Goal: Task Accomplishment & Management: Manage account settings

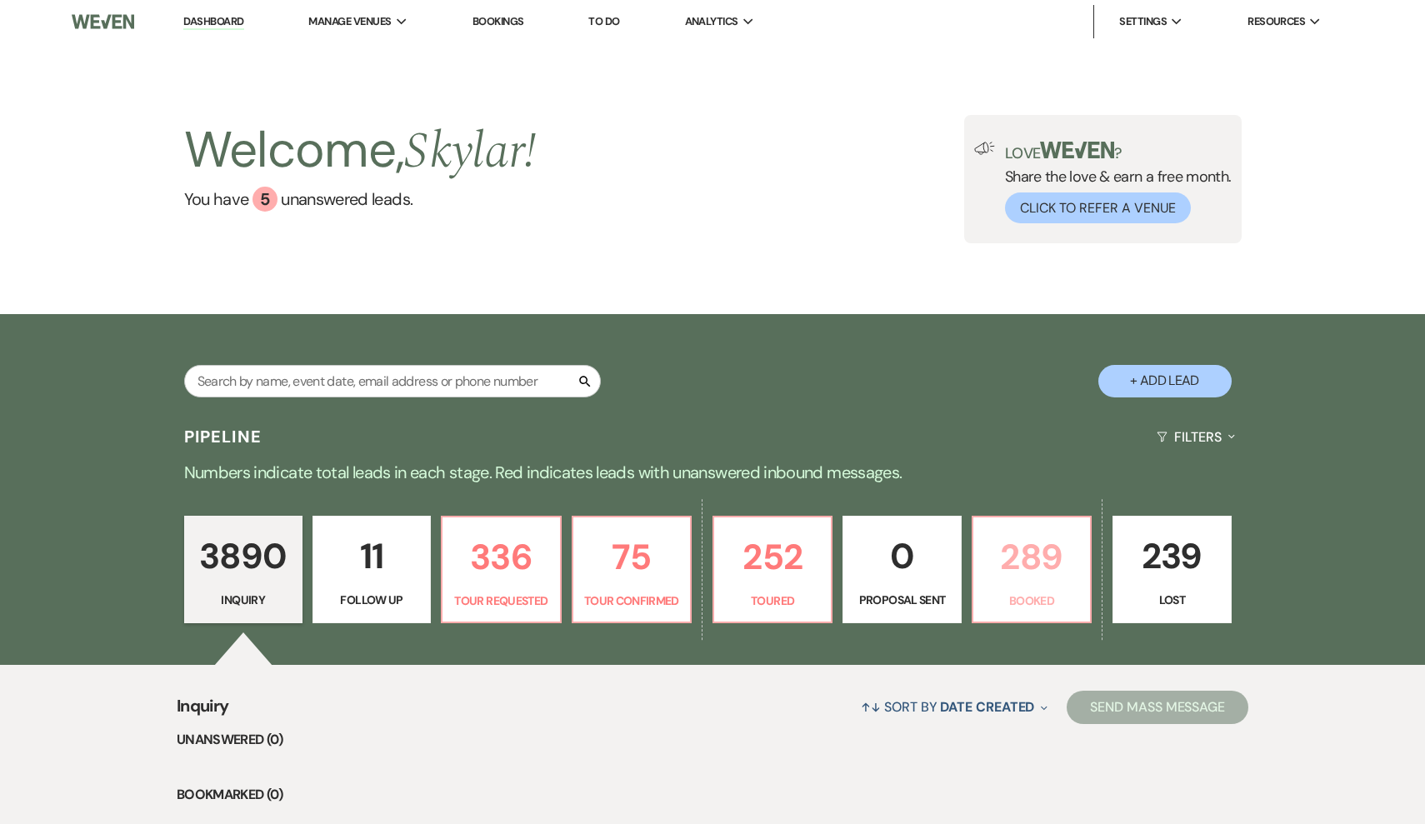
click at [1013, 566] on p "289" at bounding box center [1032, 557] width 97 height 56
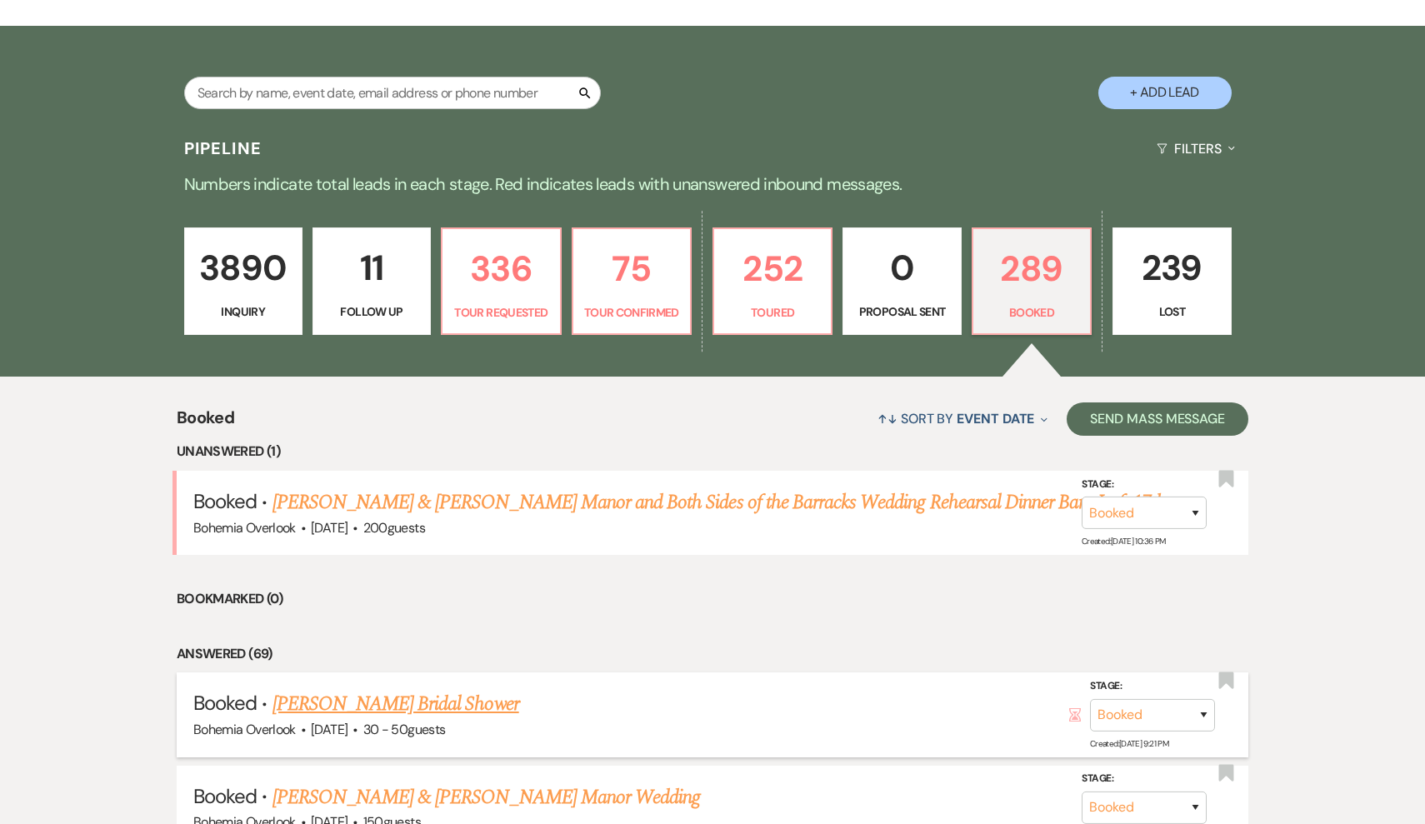
scroll to position [254, 0]
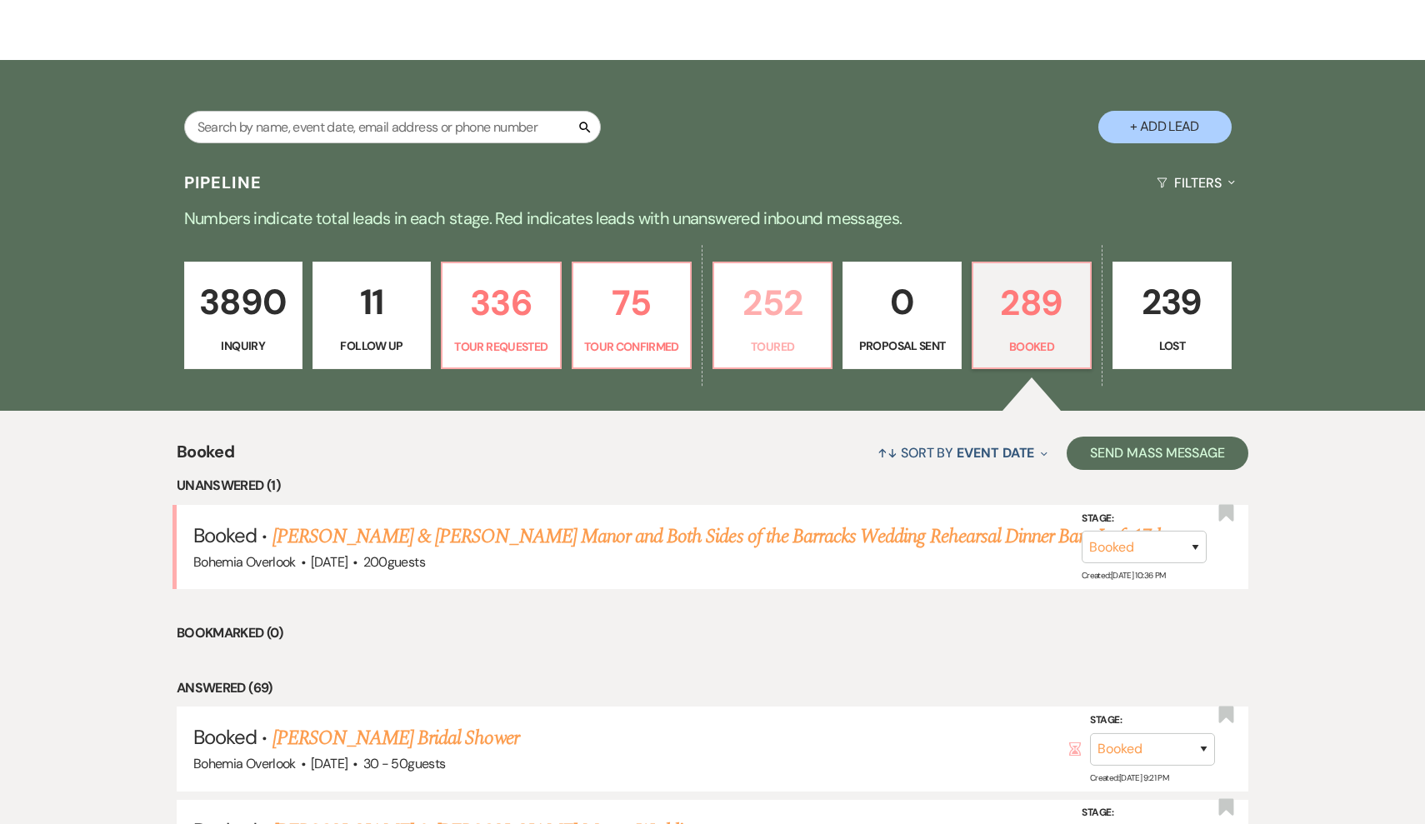
click at [779, 362] on link "252 Toured" at bounding box center [773, 316] width 120 height 108
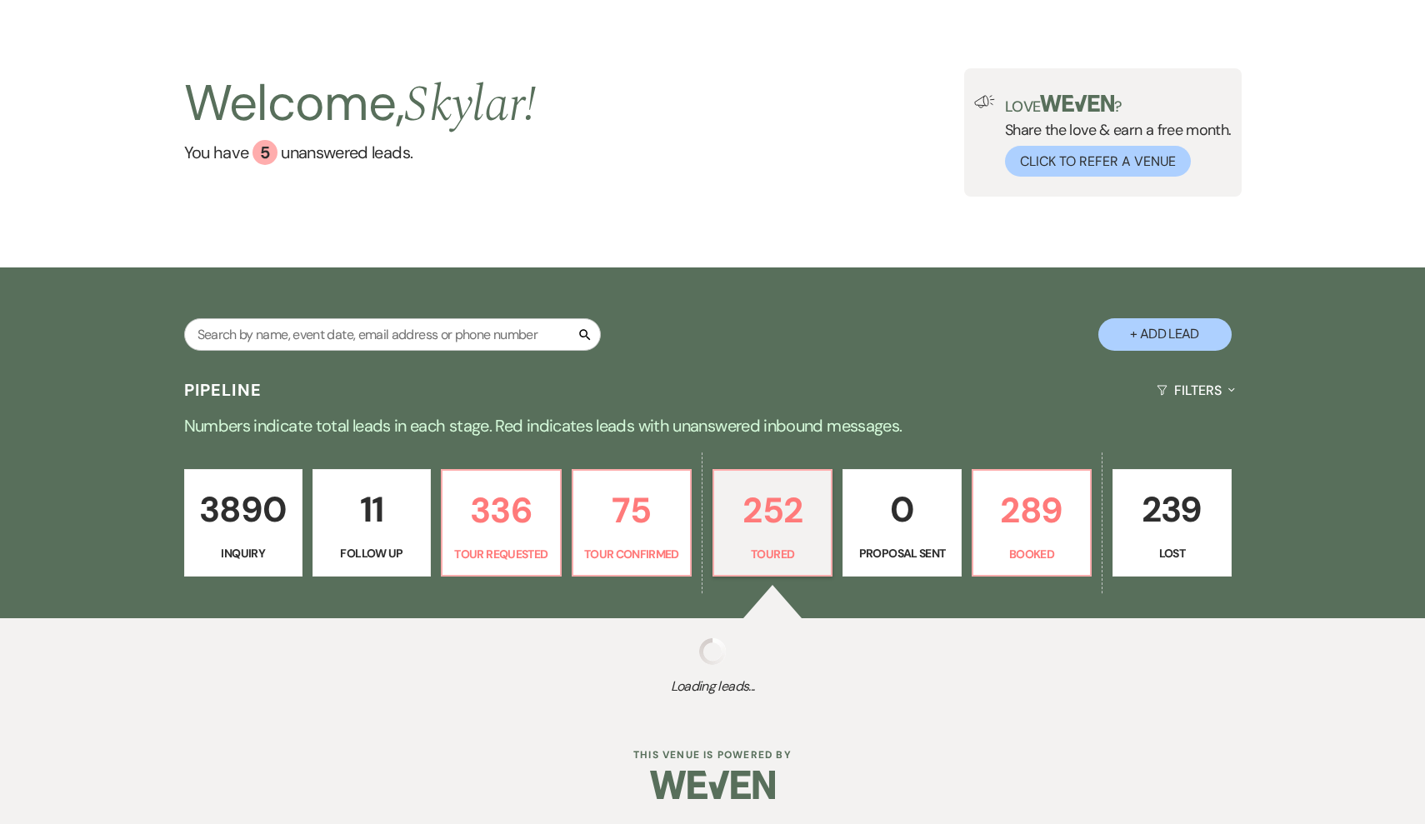
scroll to position [46, 0]
select select "5"
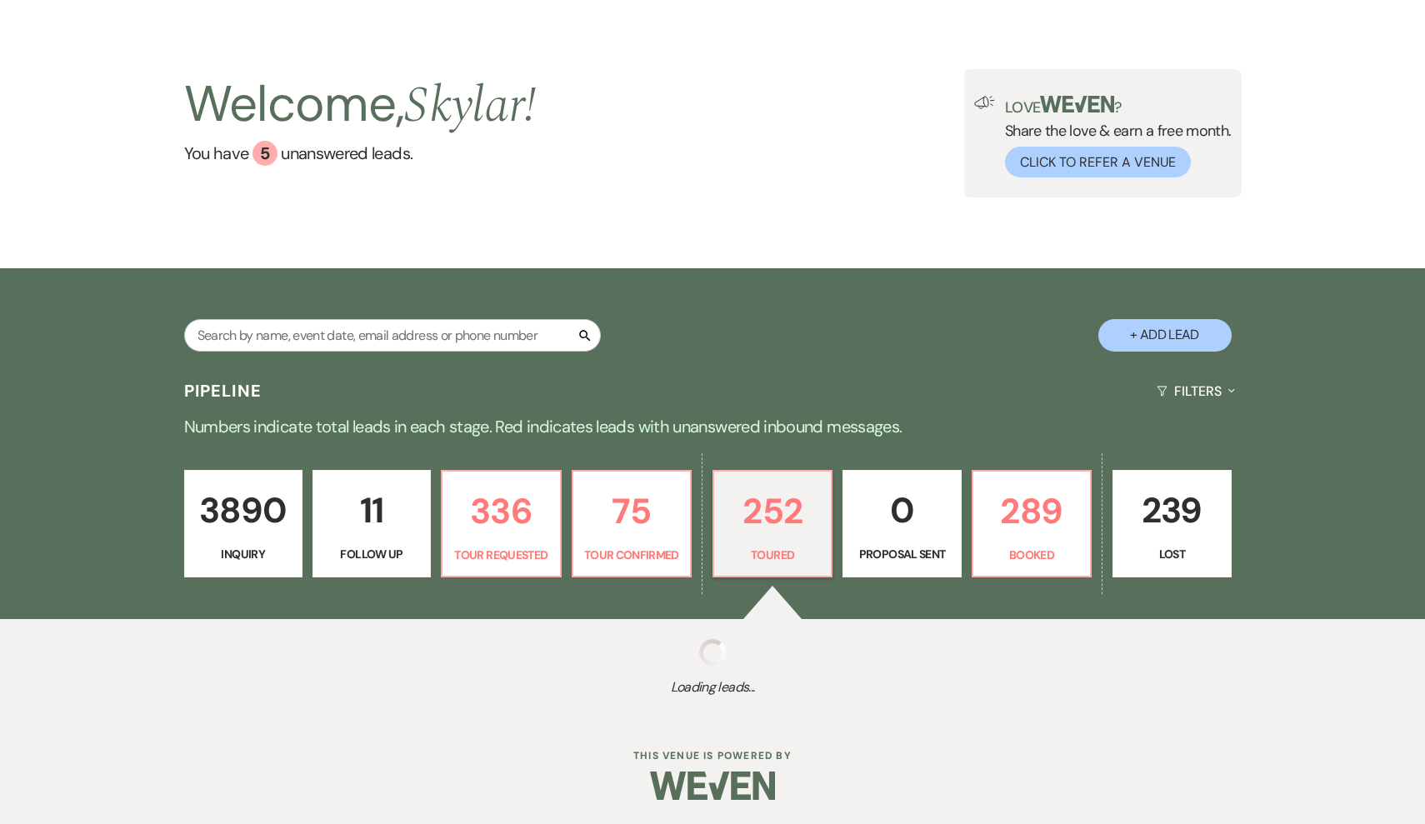
select select "5"
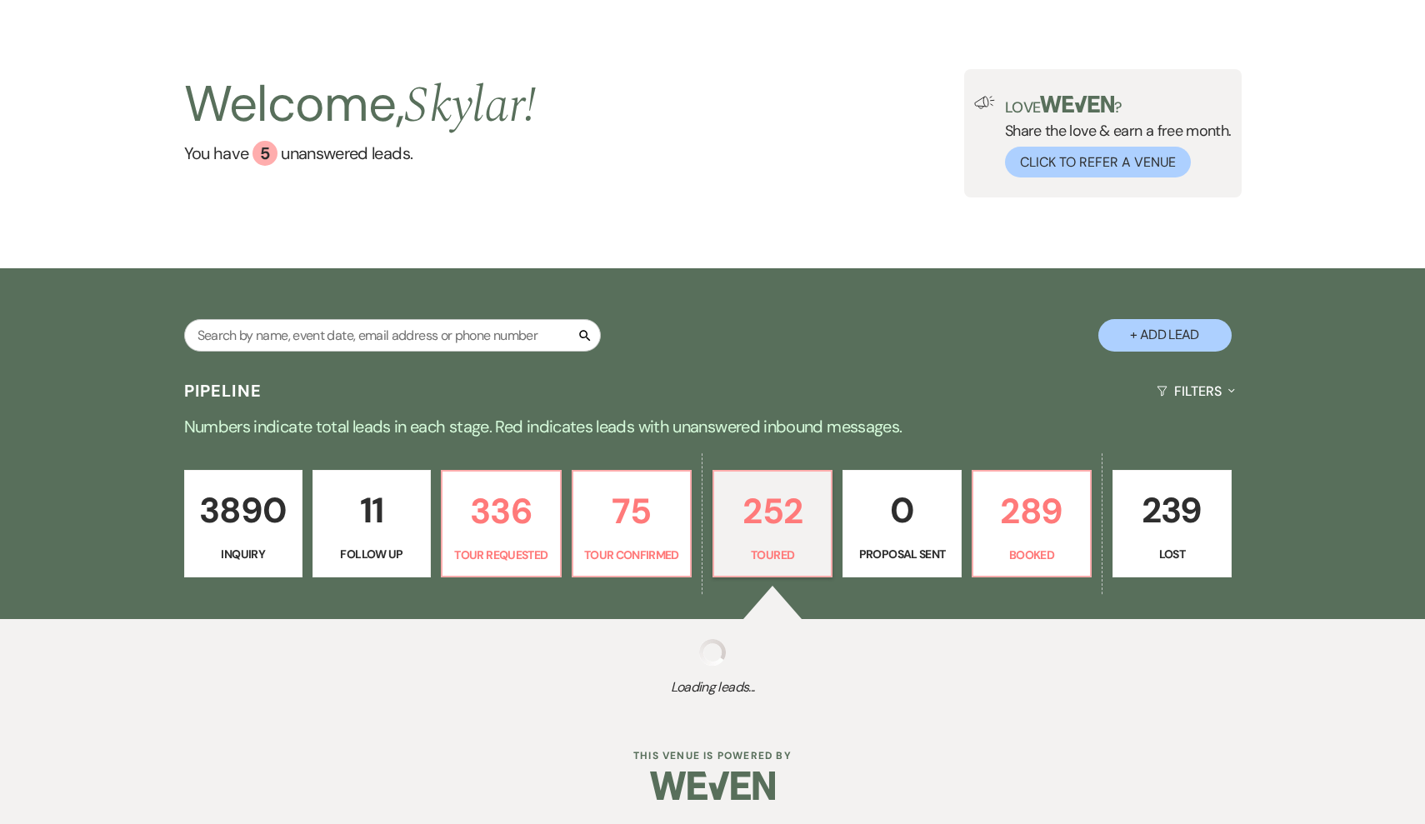
select select "5"
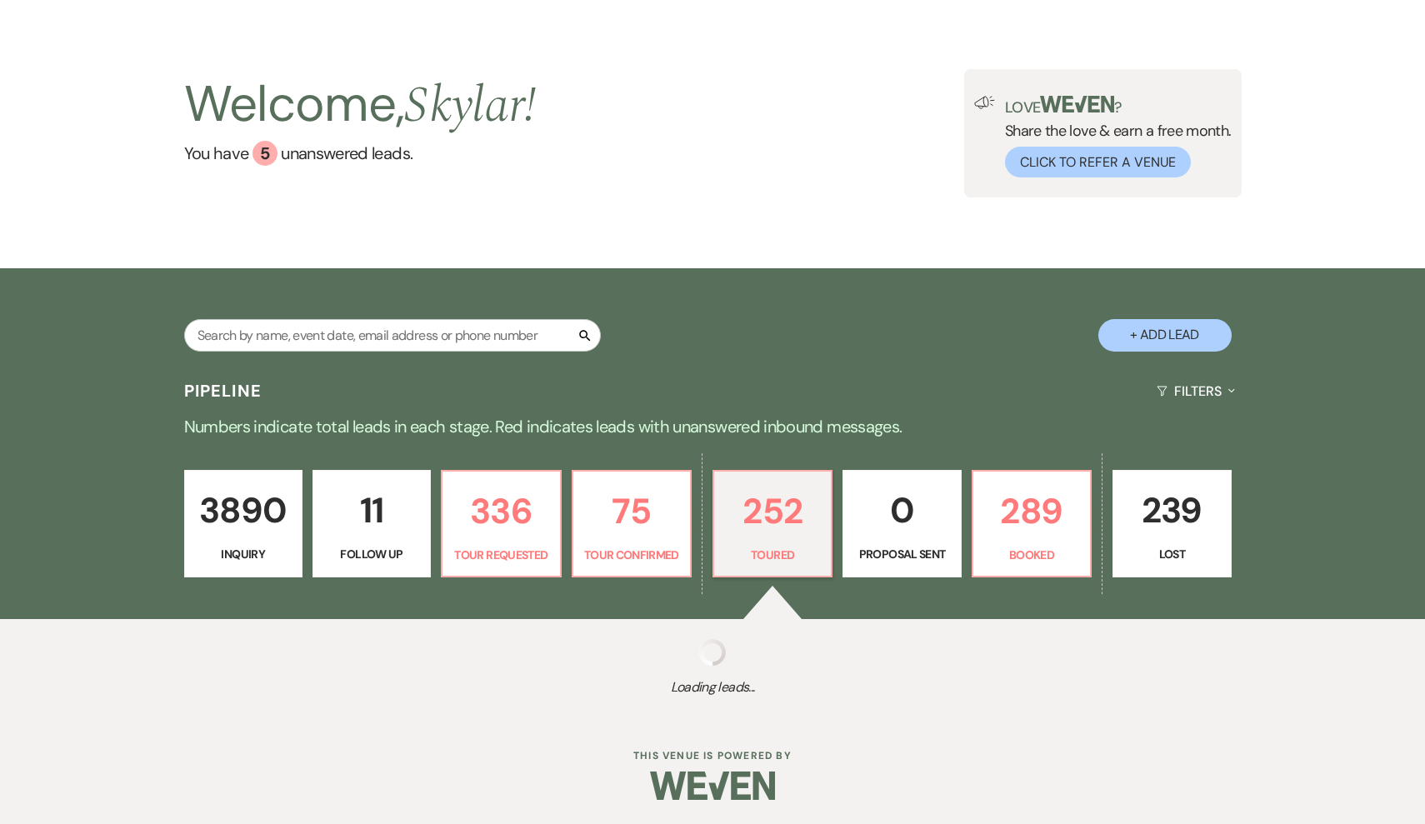
select select "5"
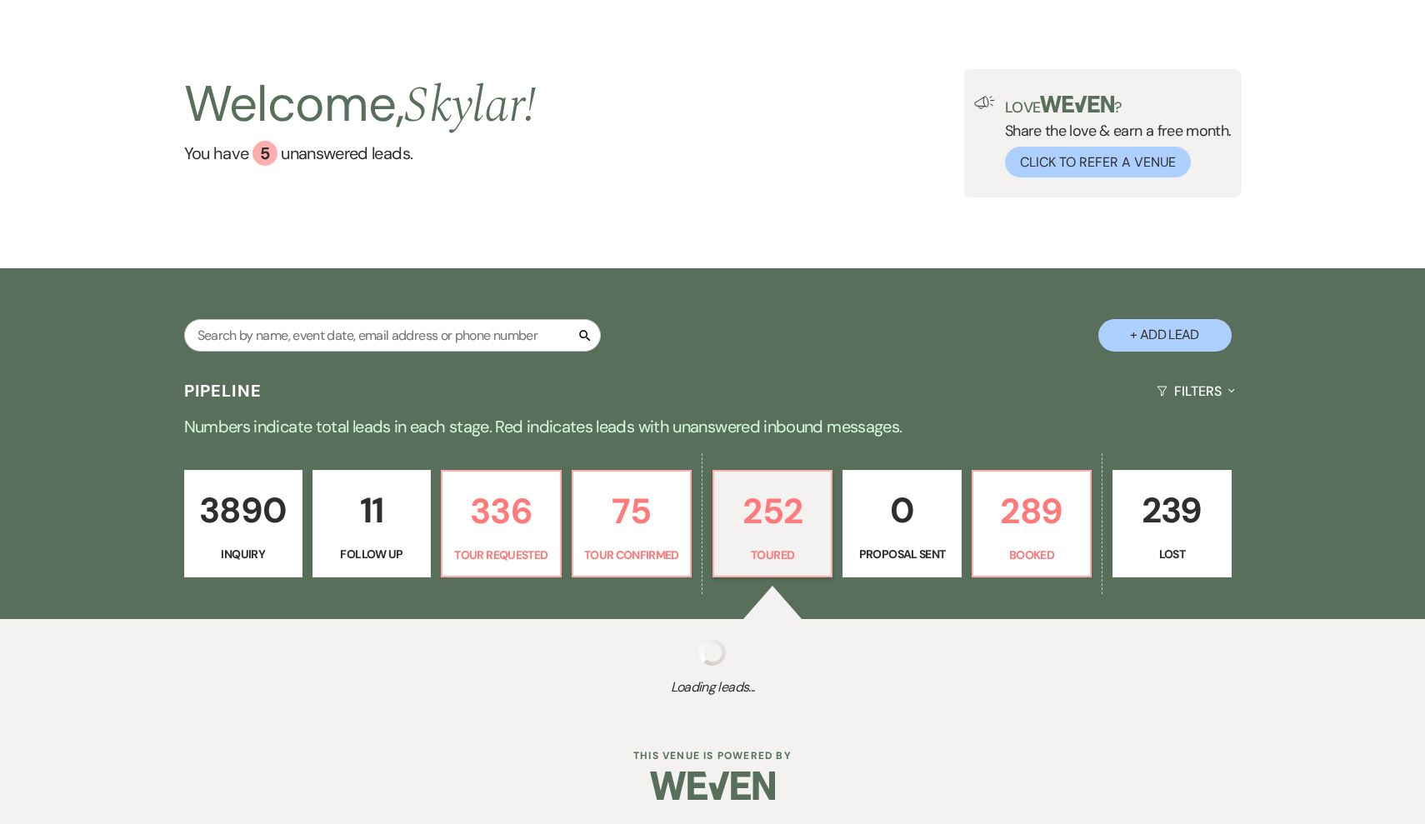
select select "5"
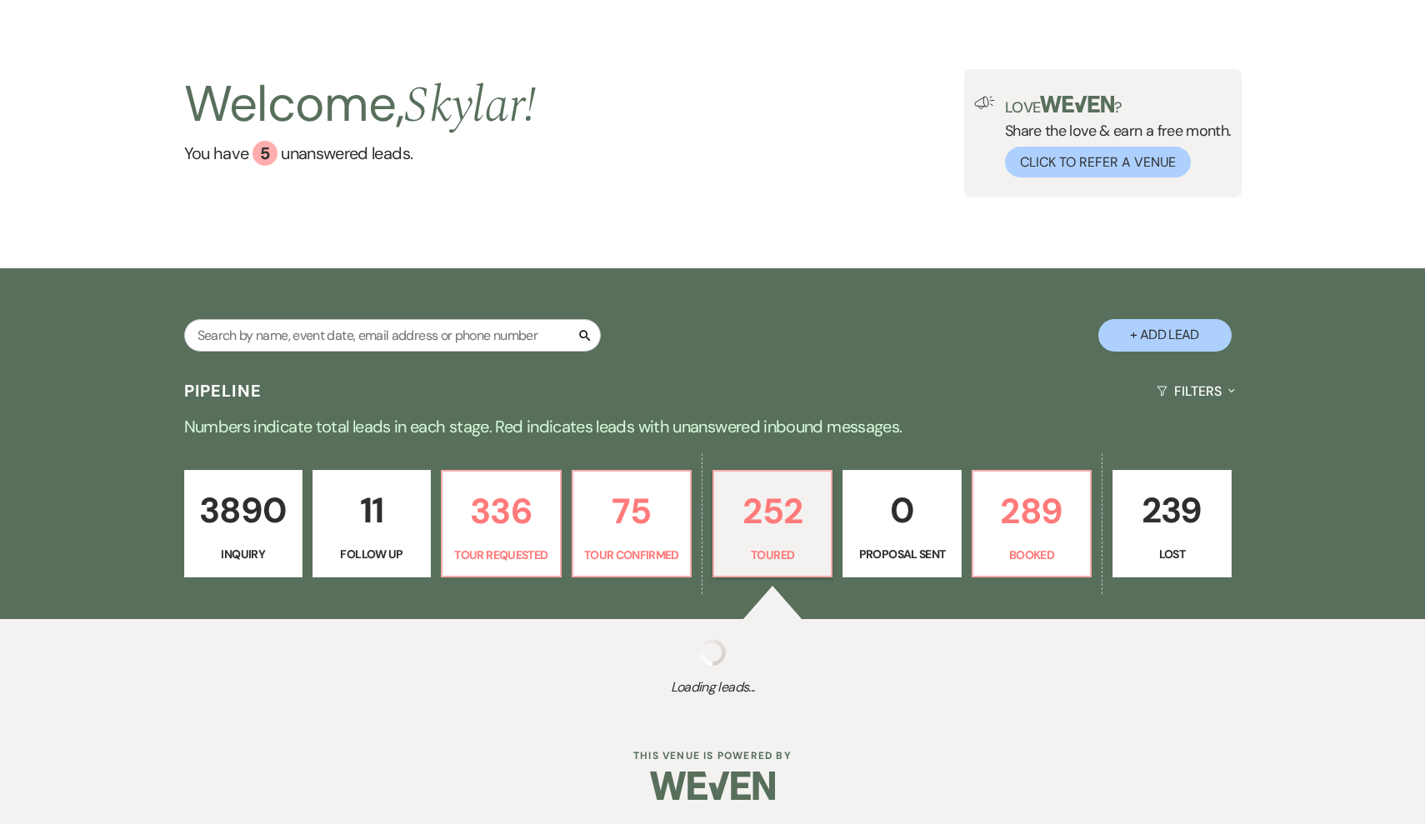
select select "5"
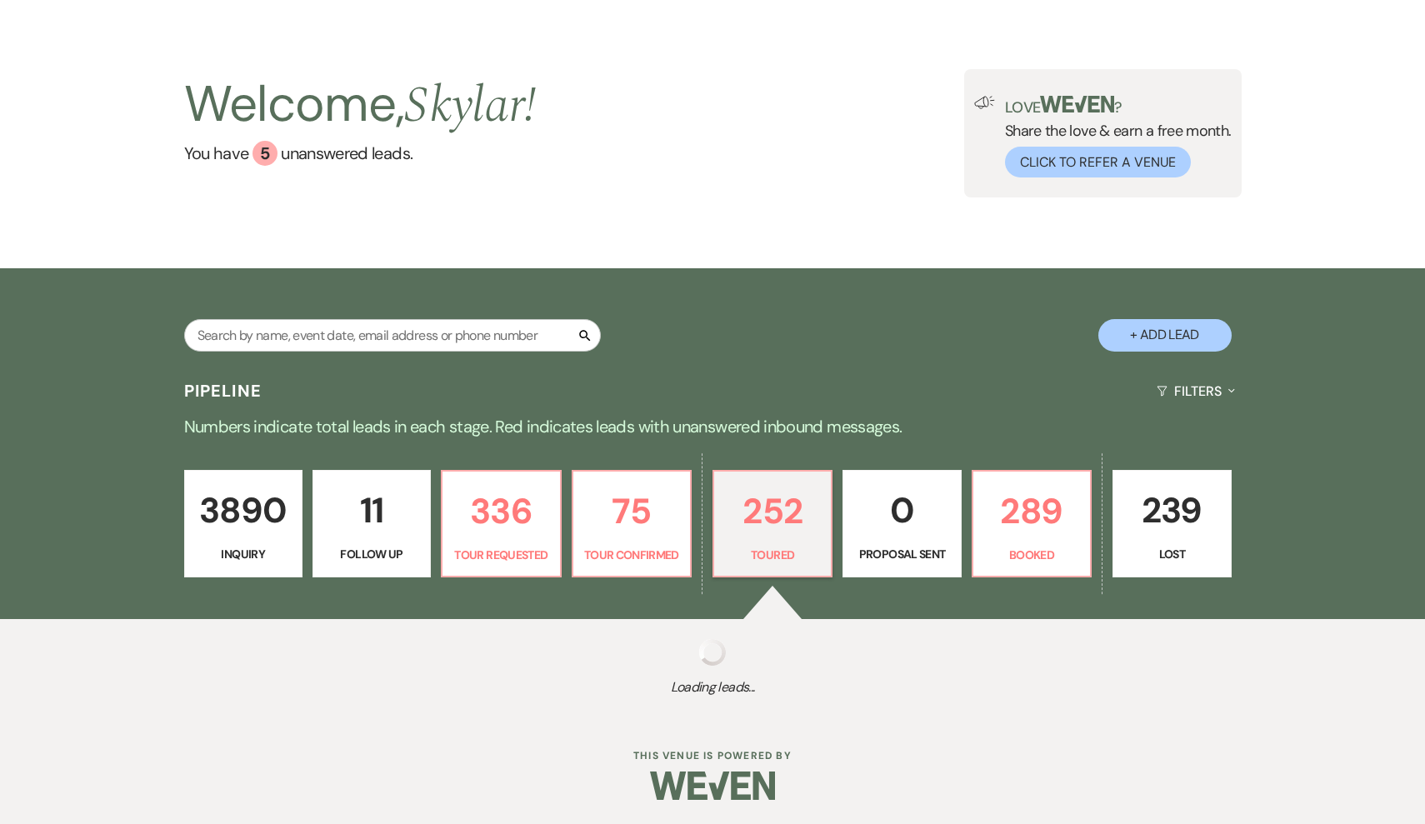
select select "5"
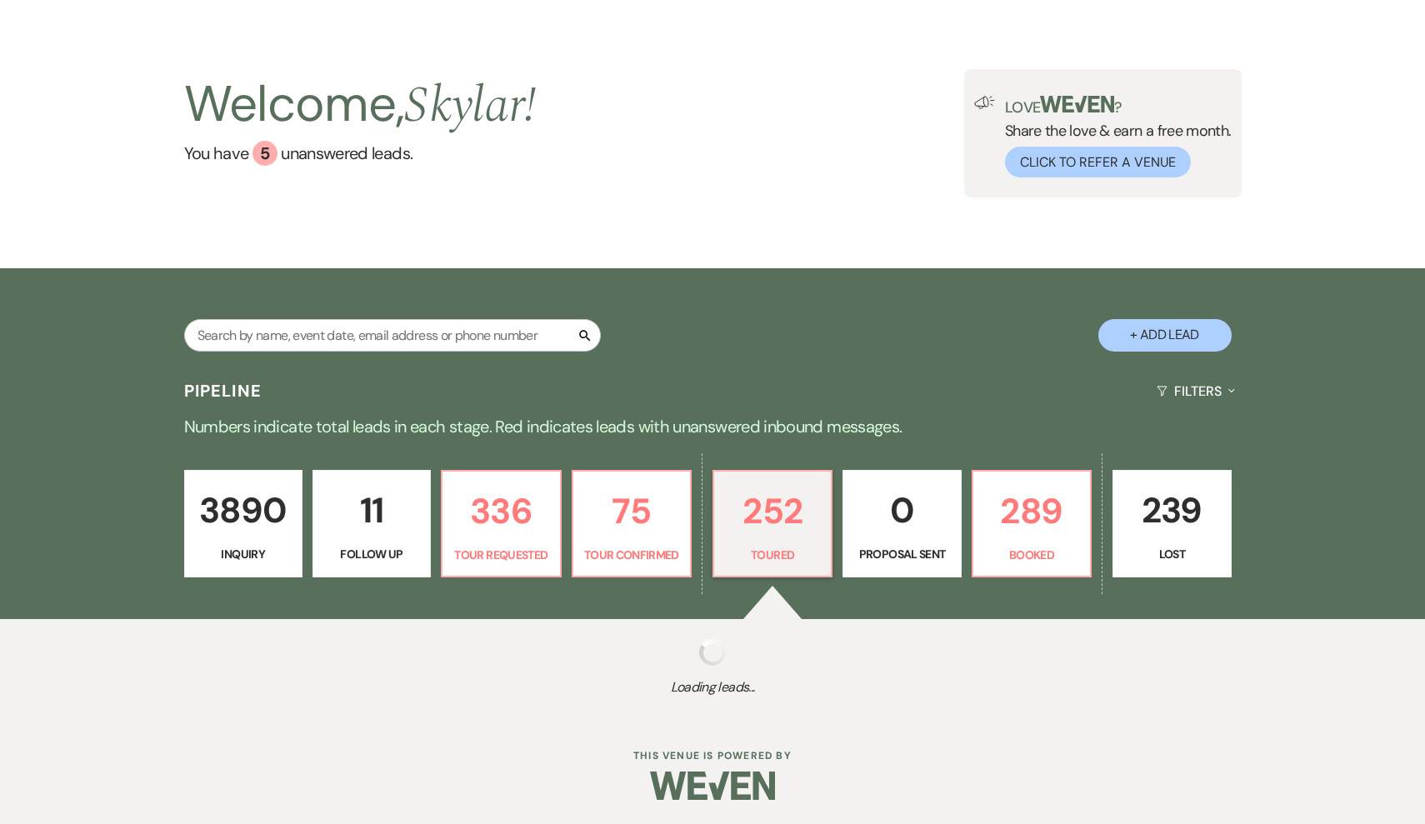
select select "5"
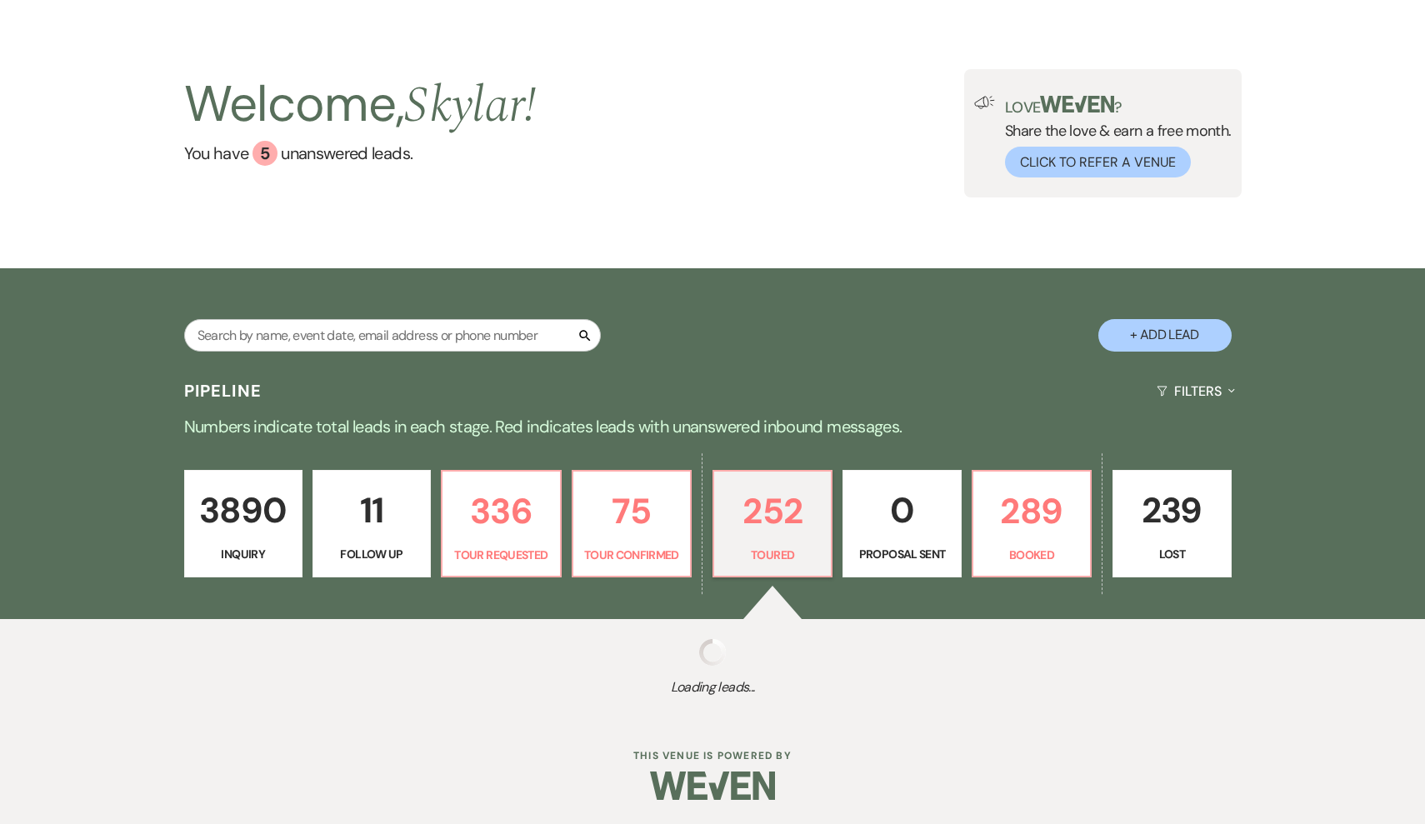
select select "5"
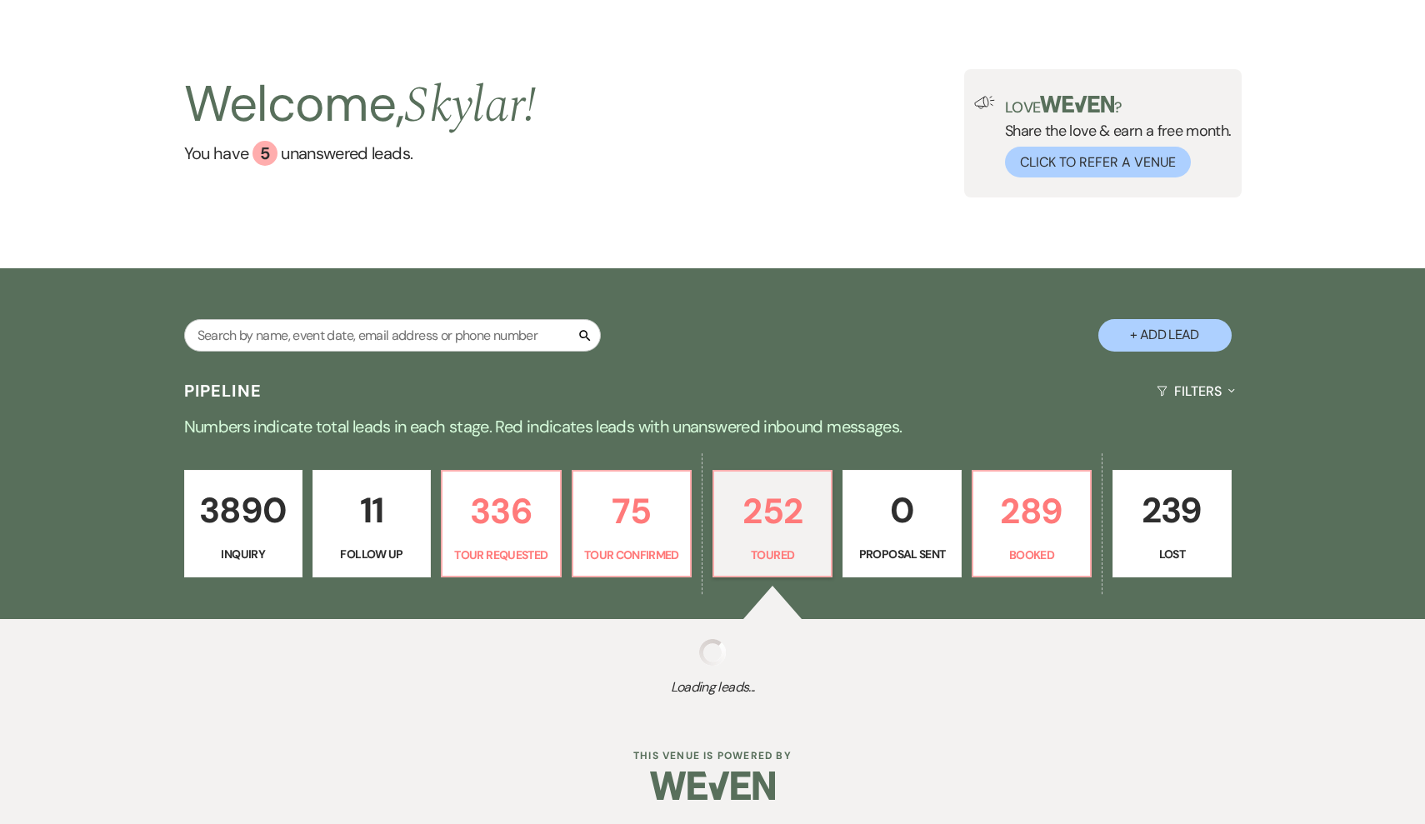
select select "5"
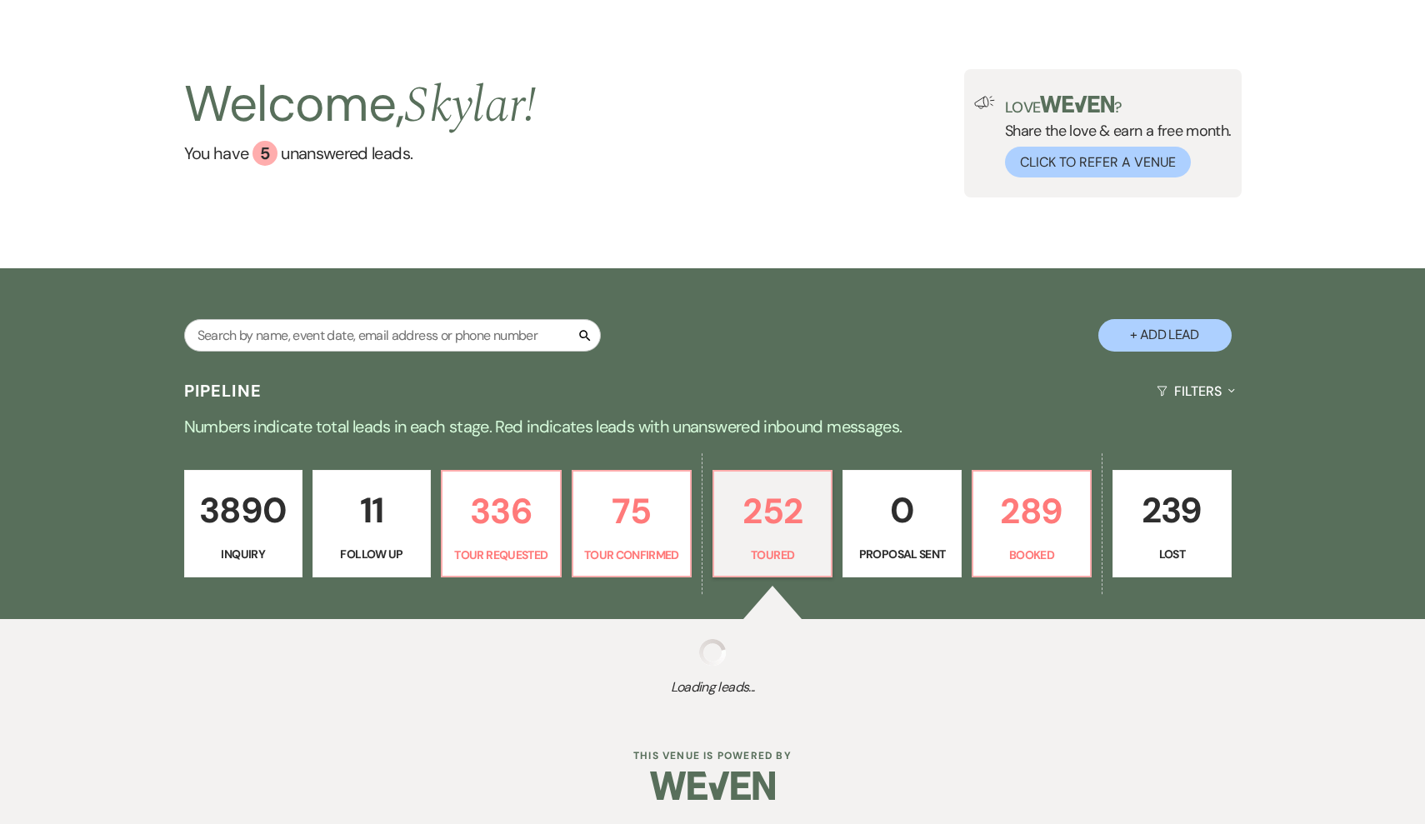
select select "5"
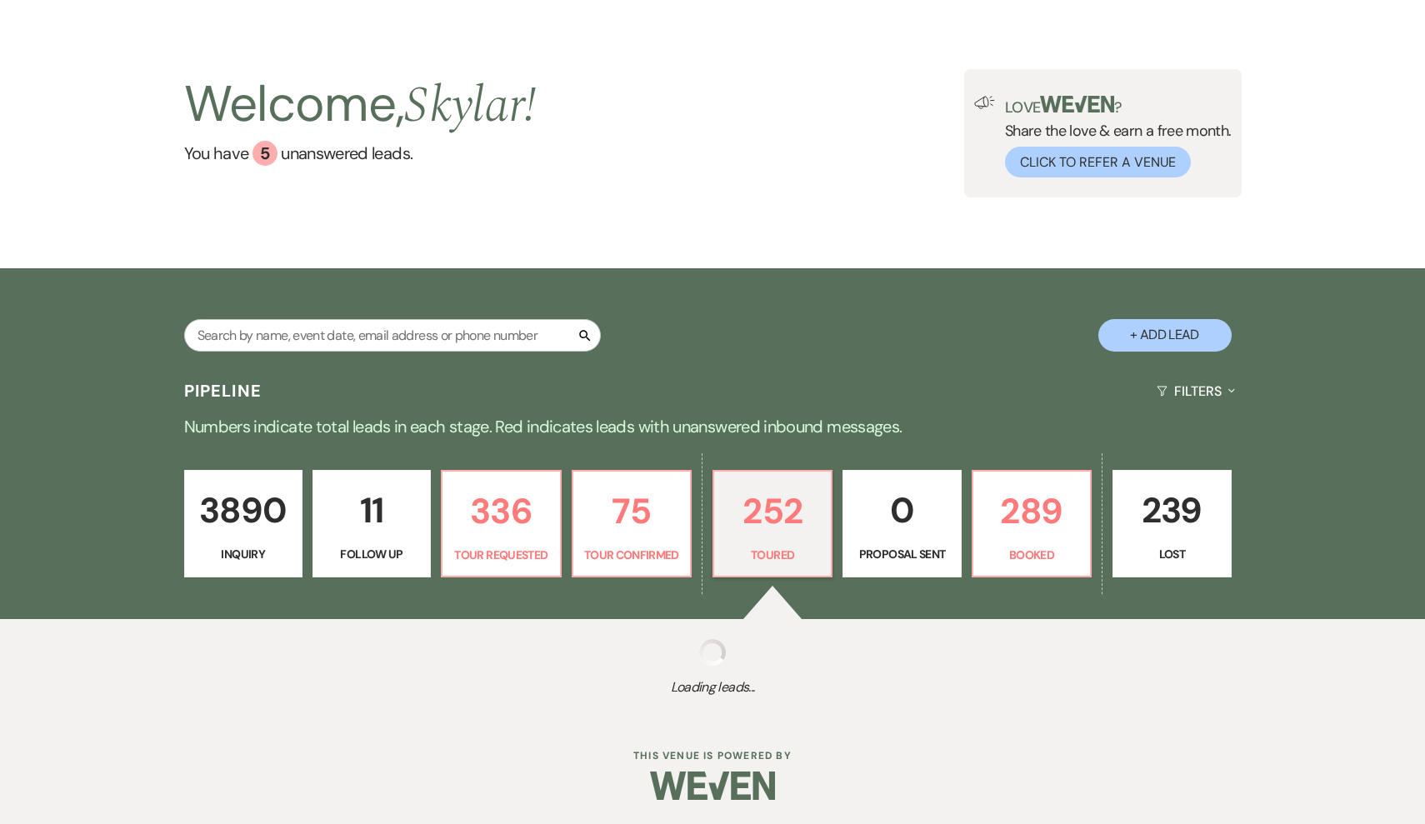
select select "5"
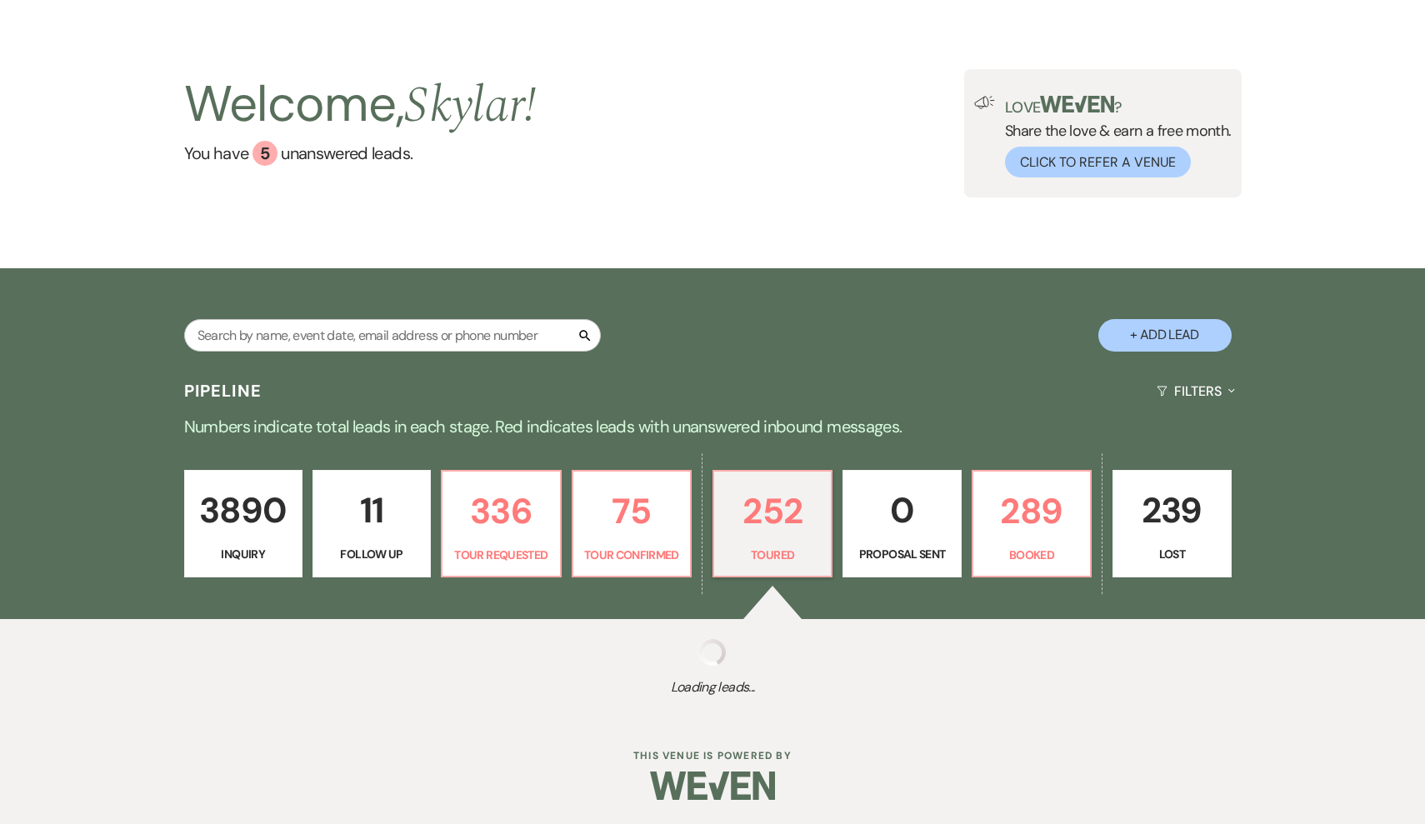
select select "5"
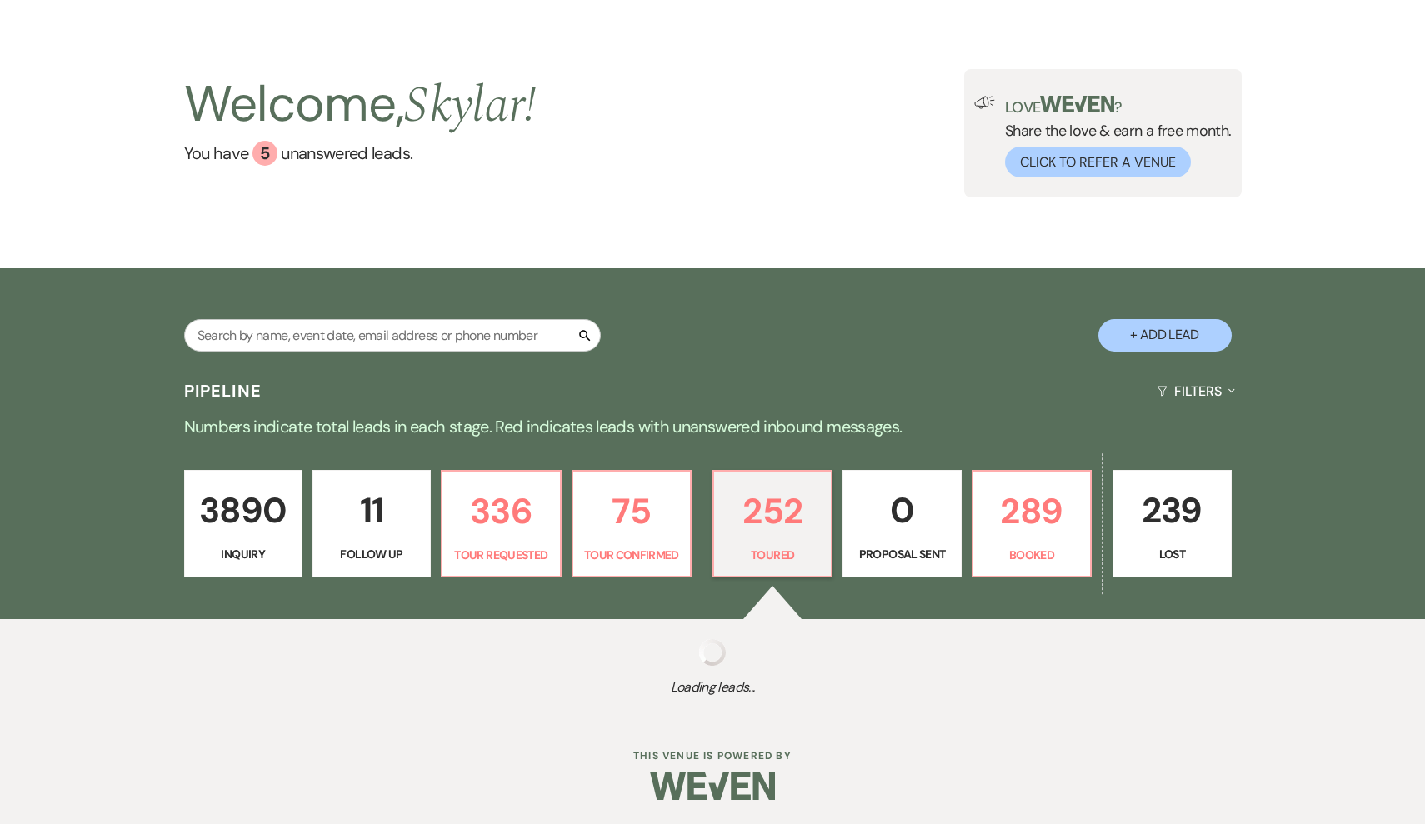
select select "5"
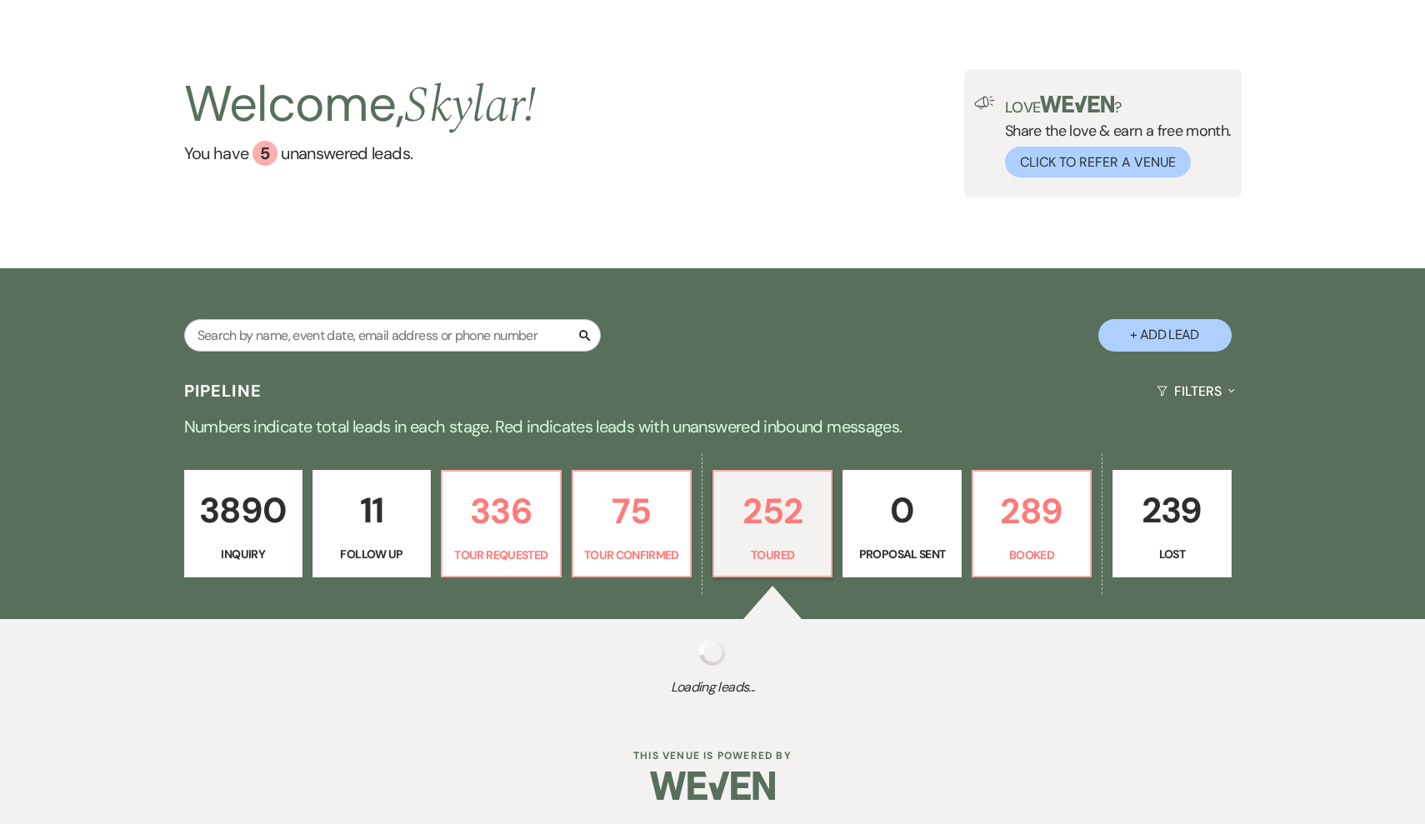
select select "5"
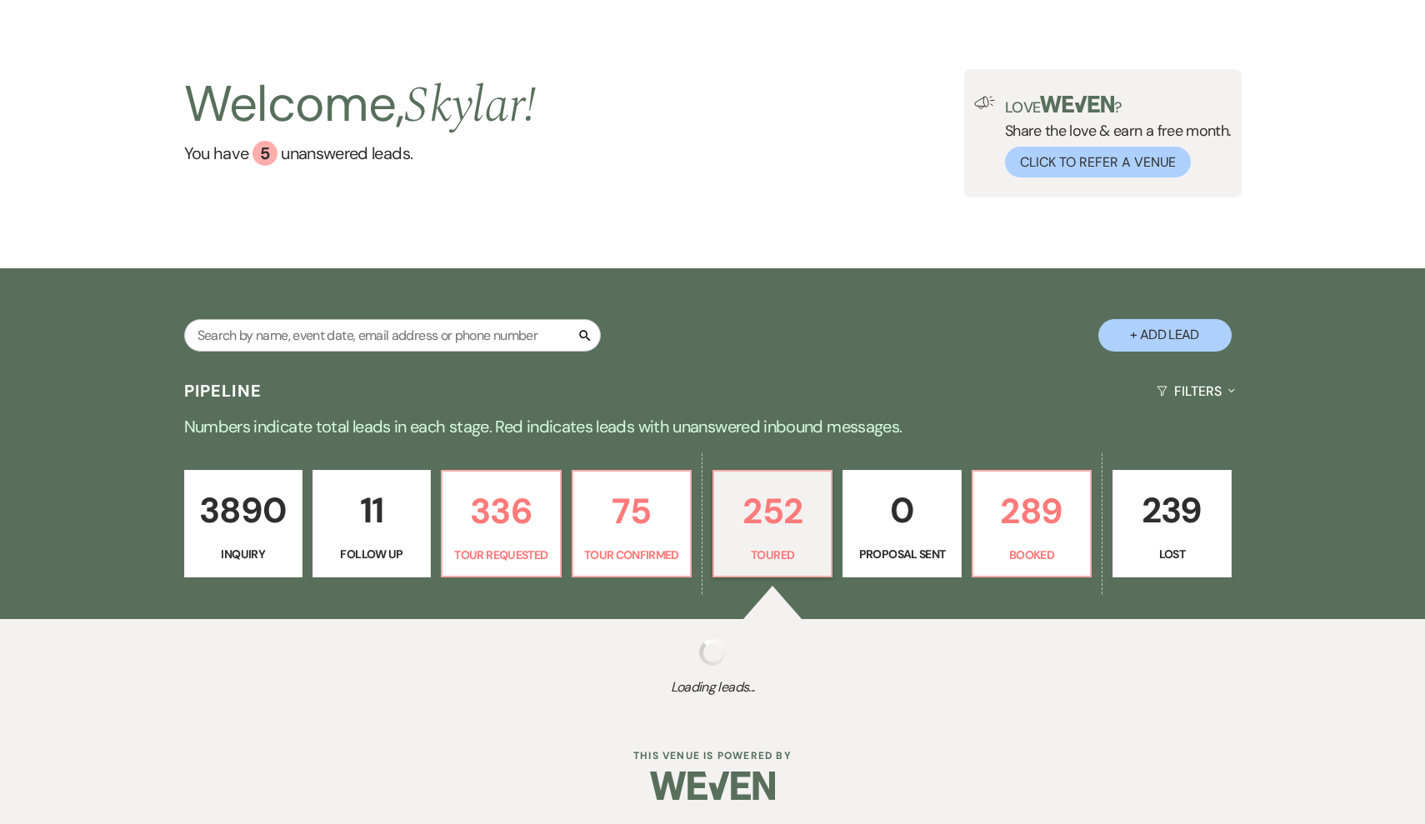
select select "5"
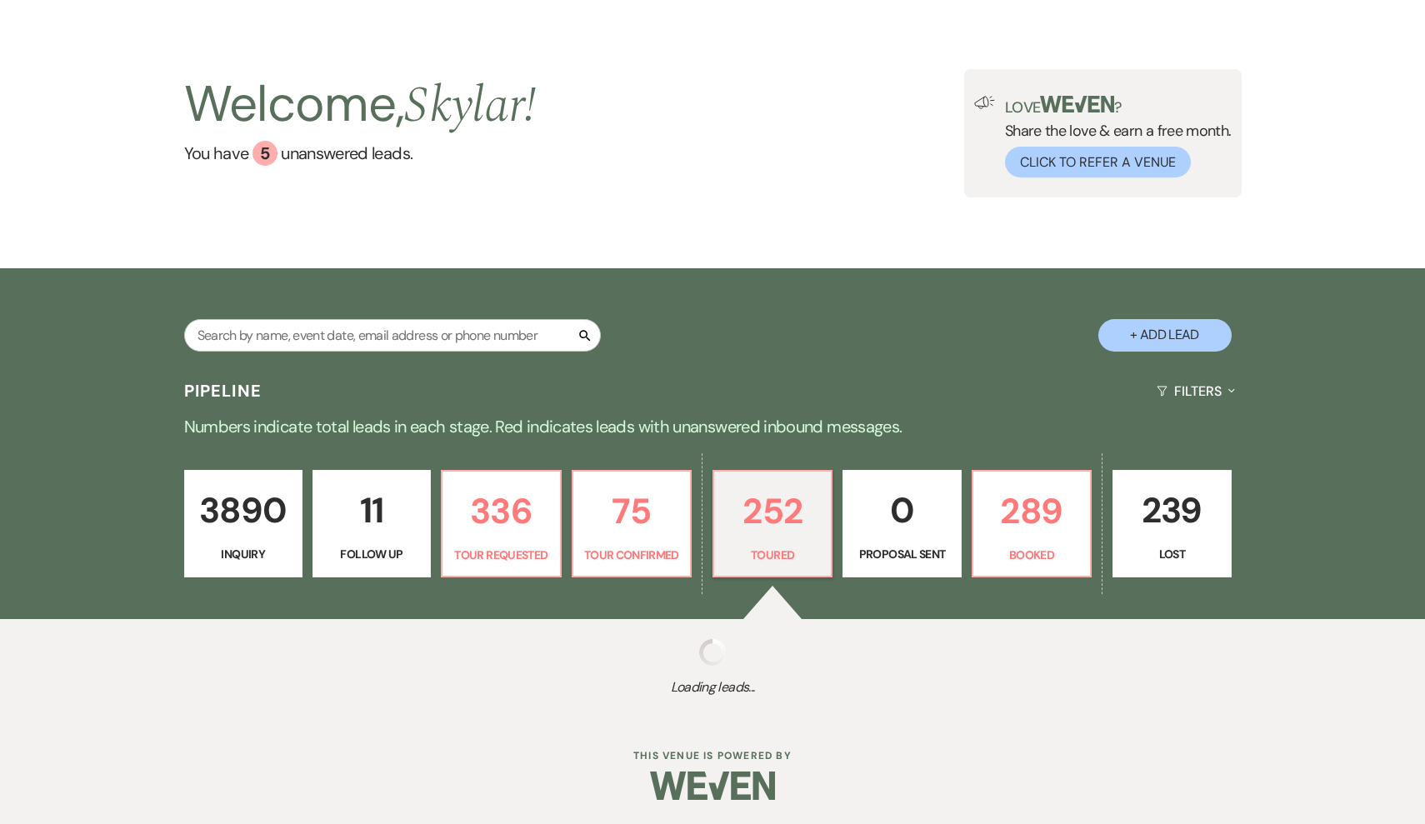
select select "5"
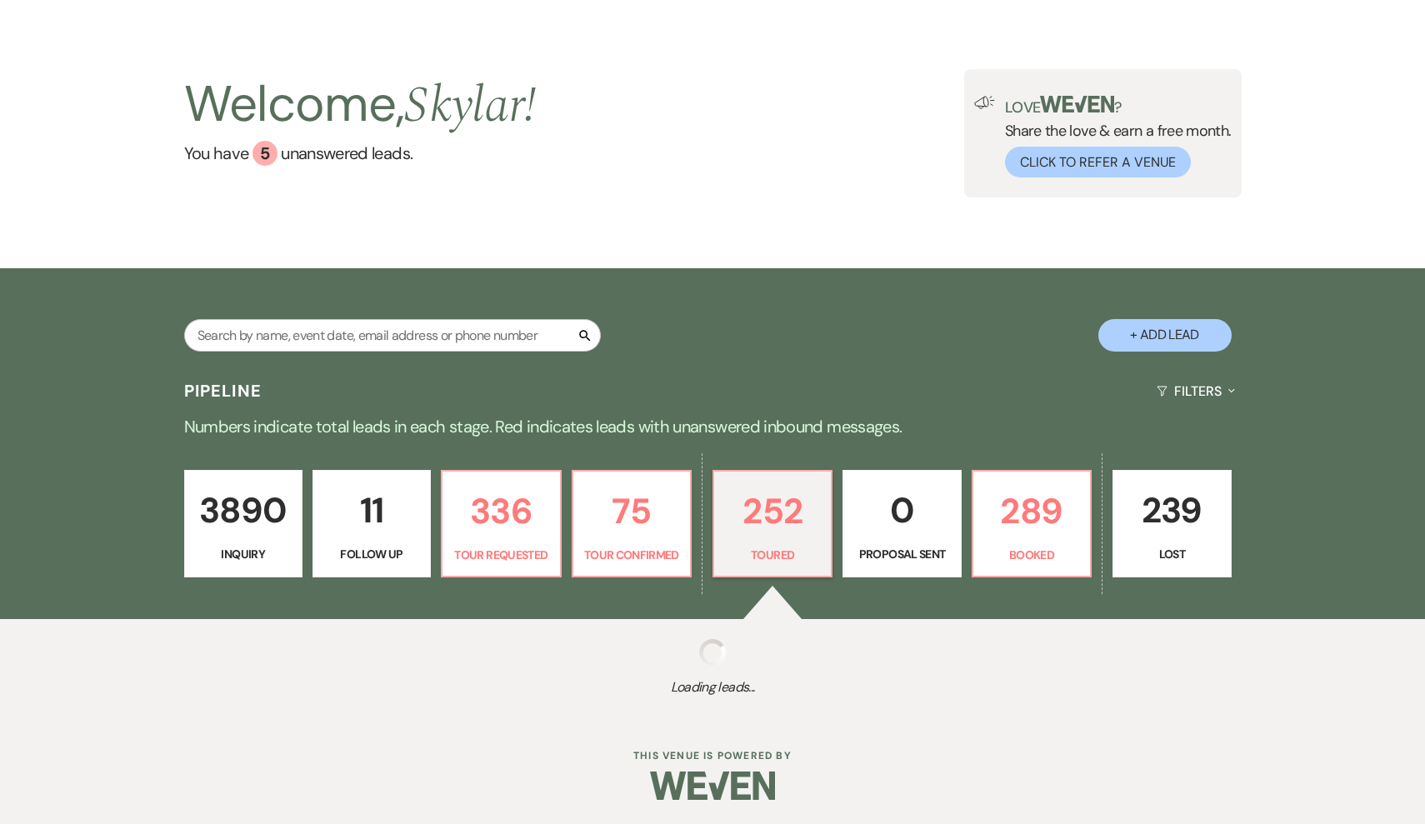
select select "5"
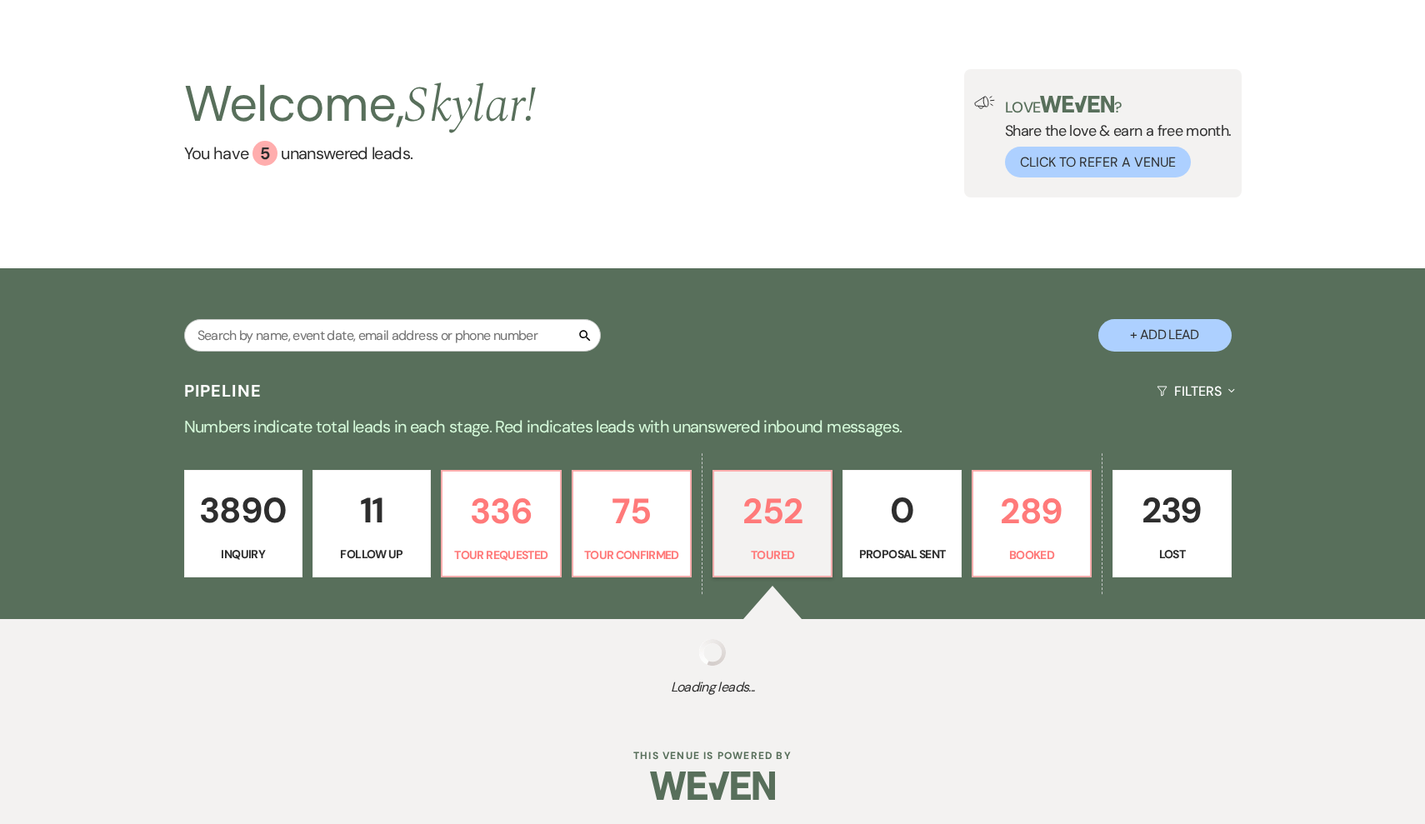
select select "5"
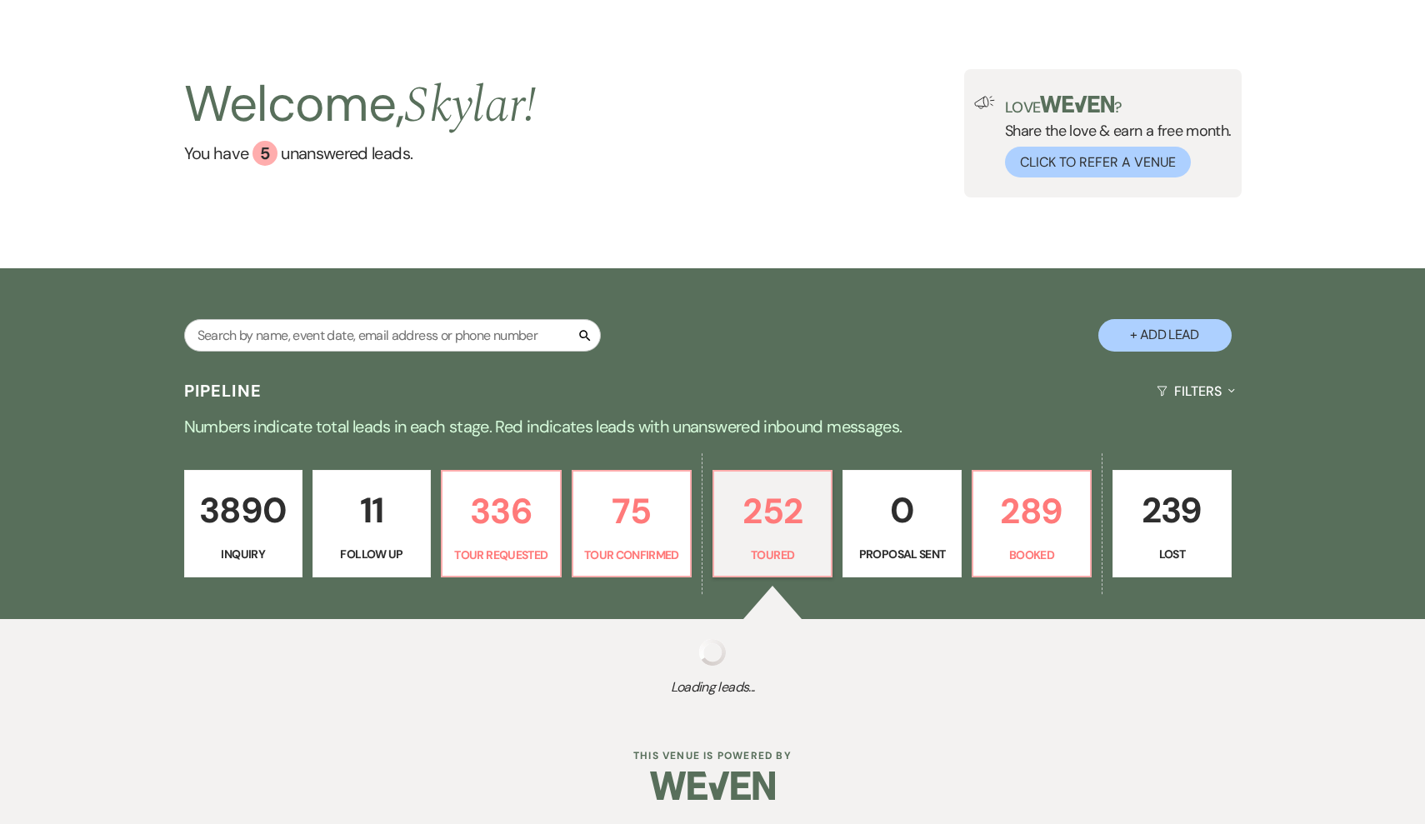
select select "5"
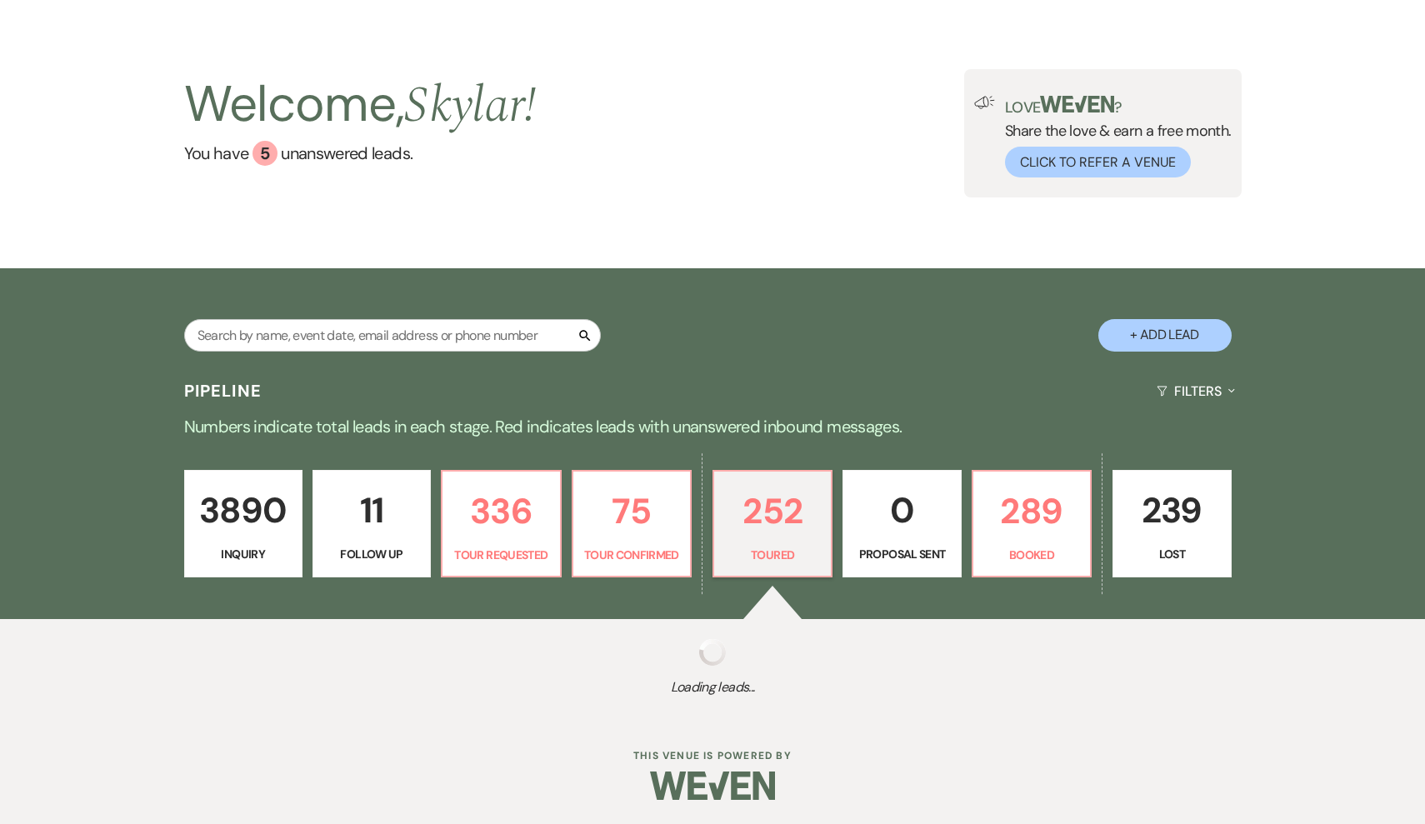
select select "5"
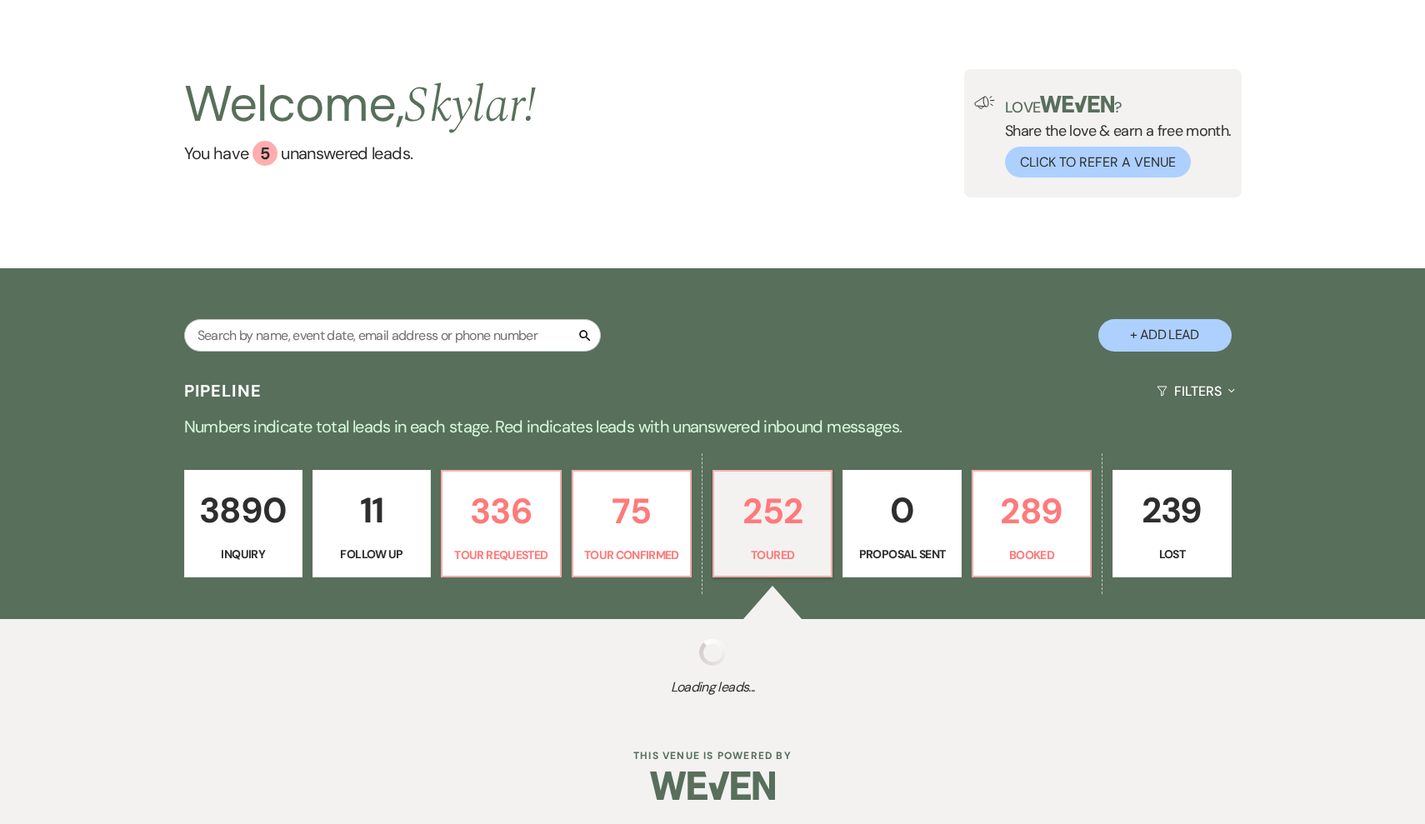
select select "5"
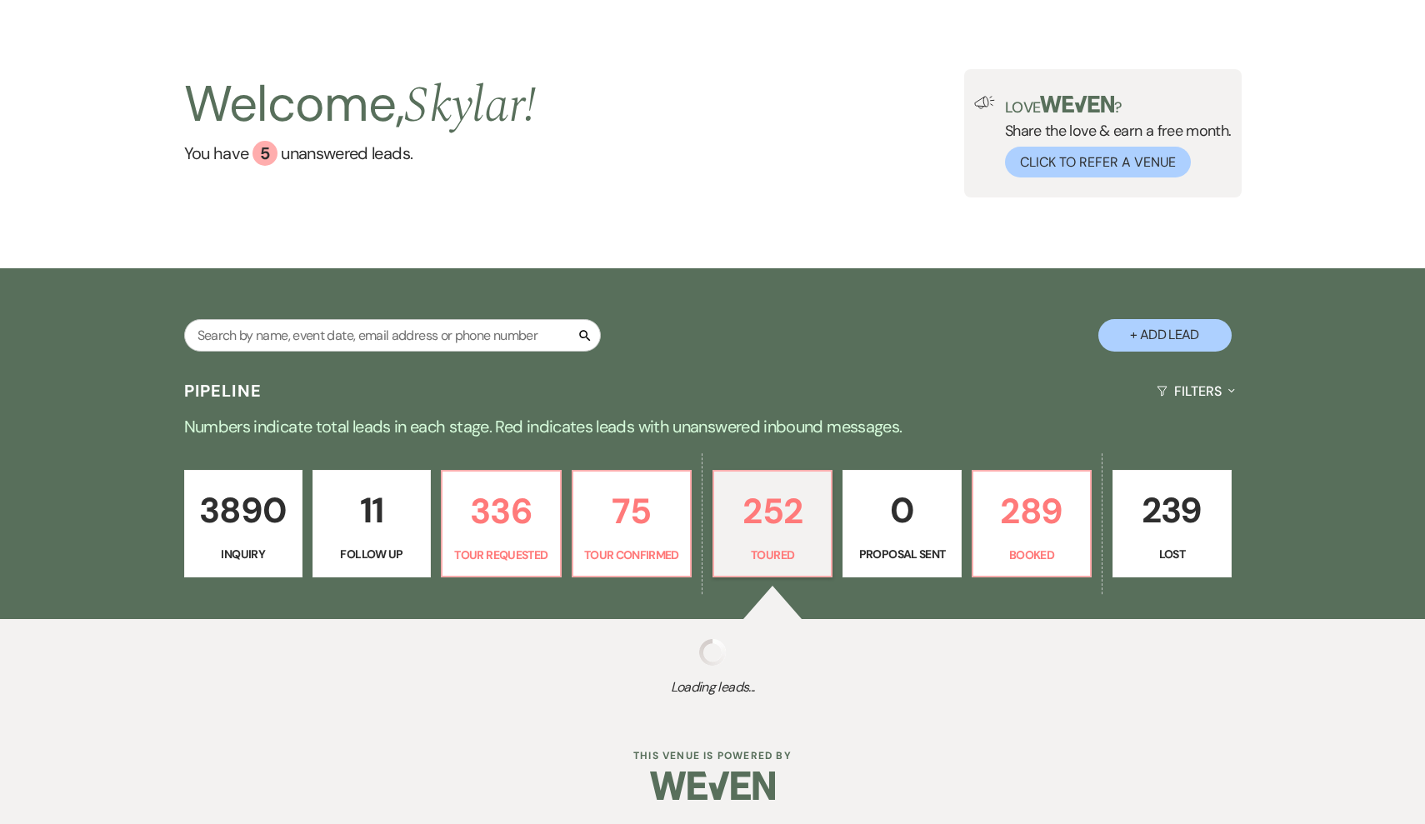
select select "5"
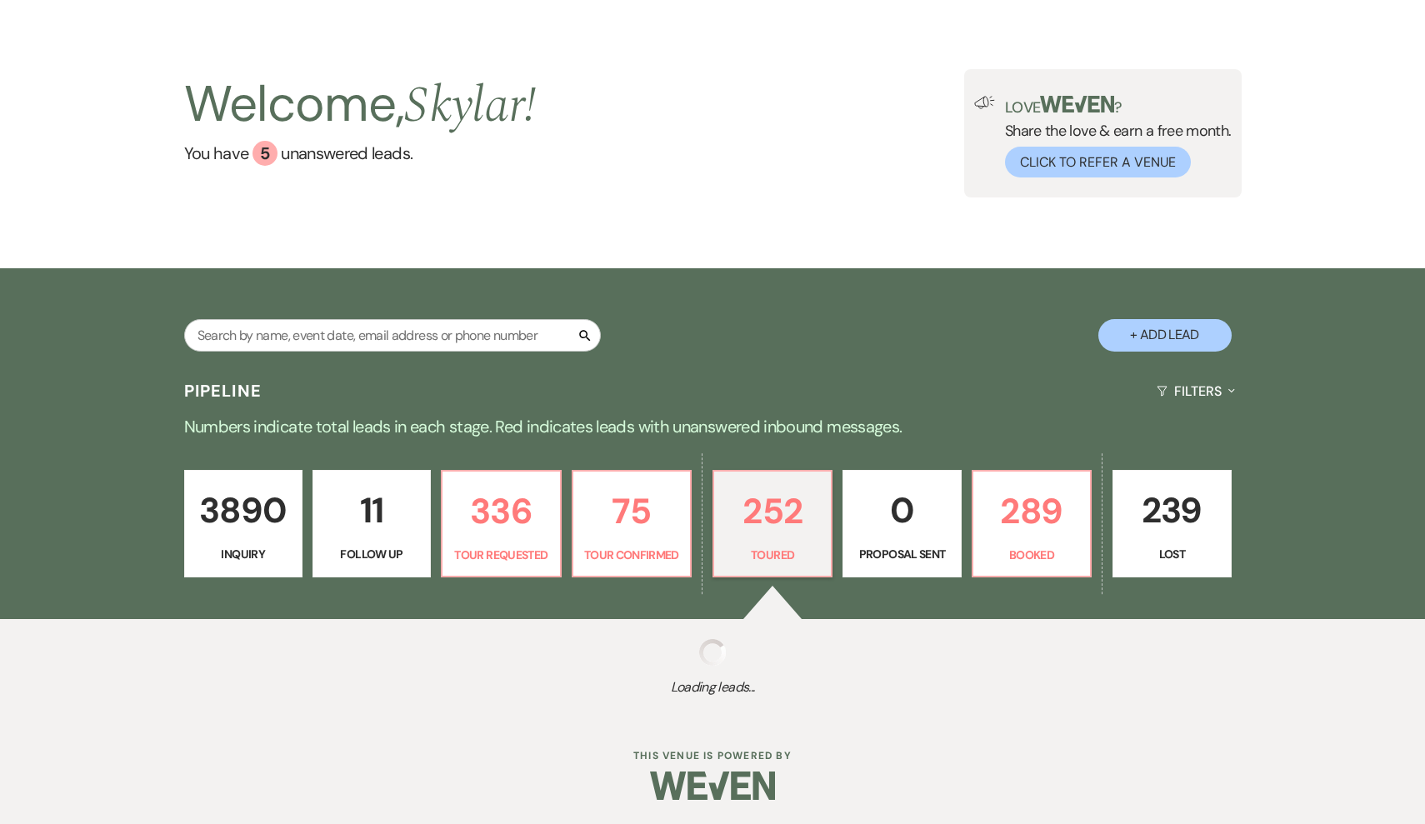
select select "5"
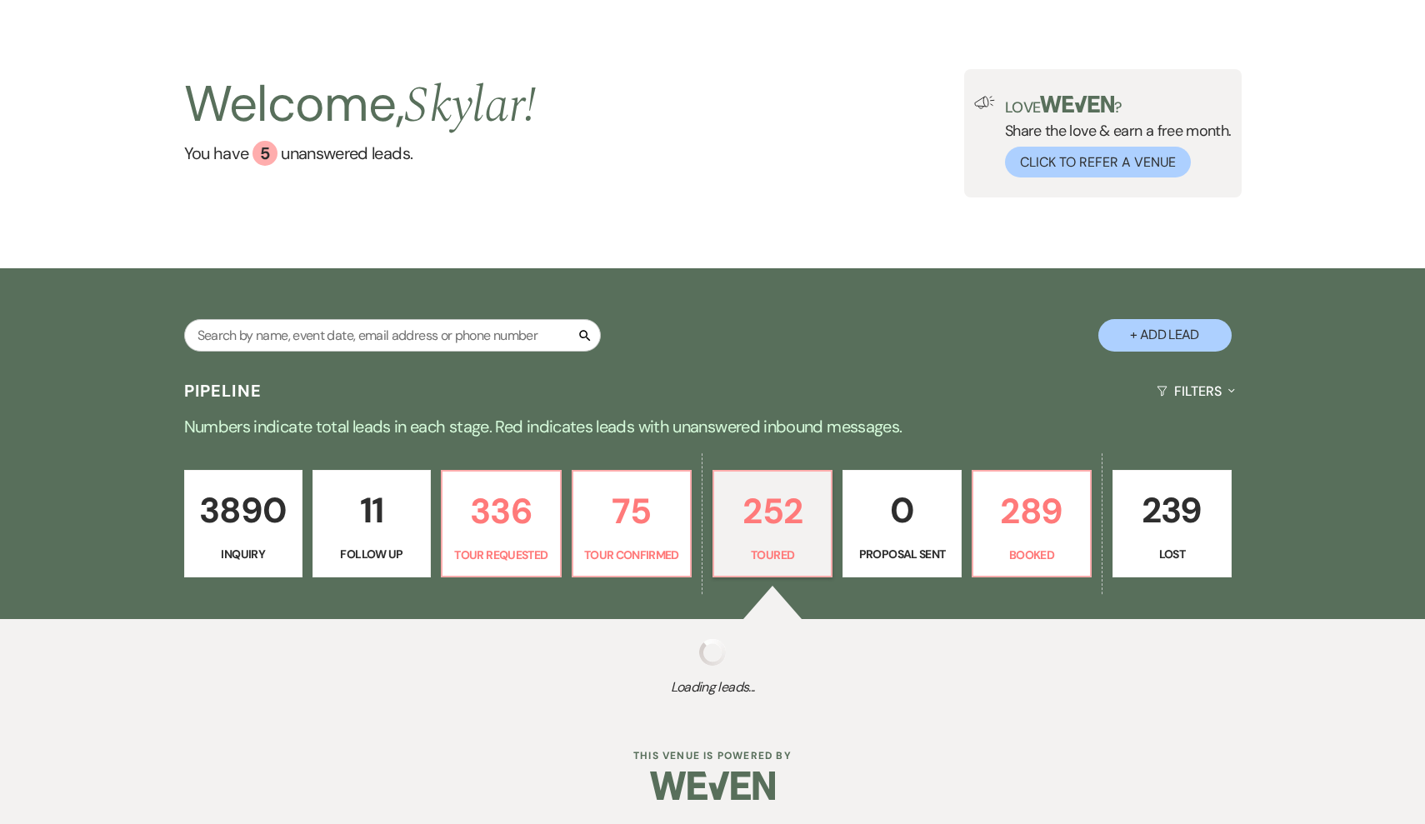
select select "5"
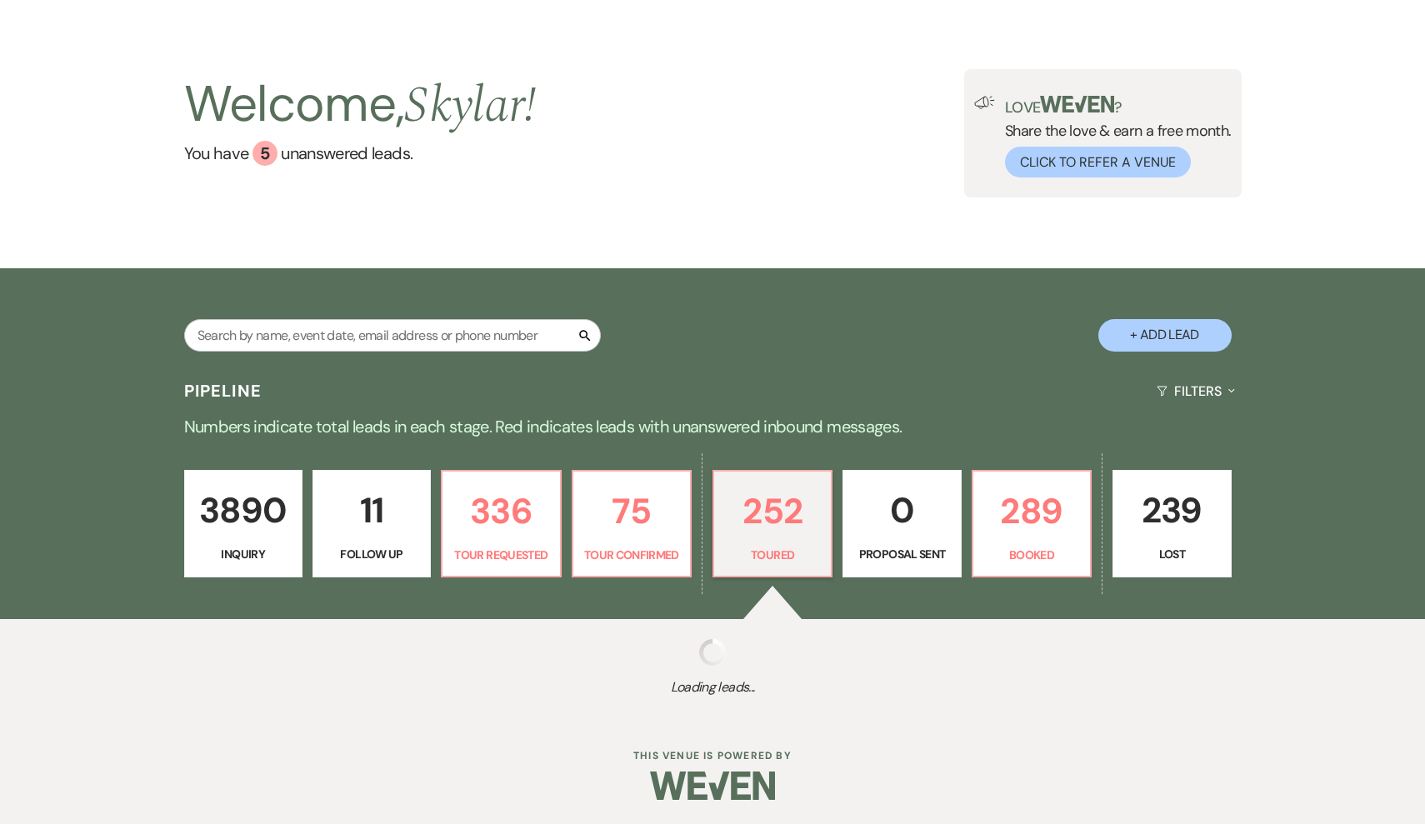
select select "5"
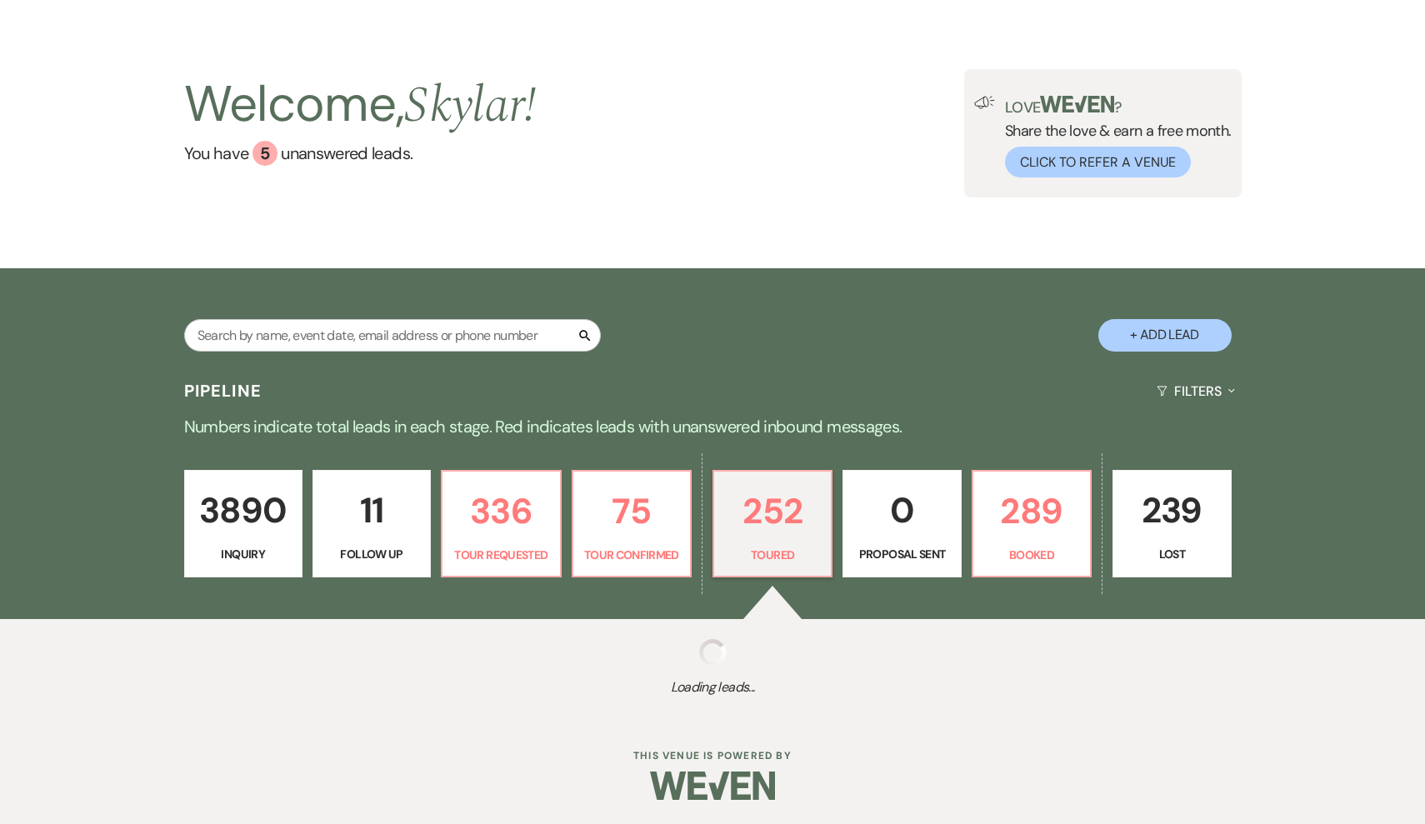
select select "5"
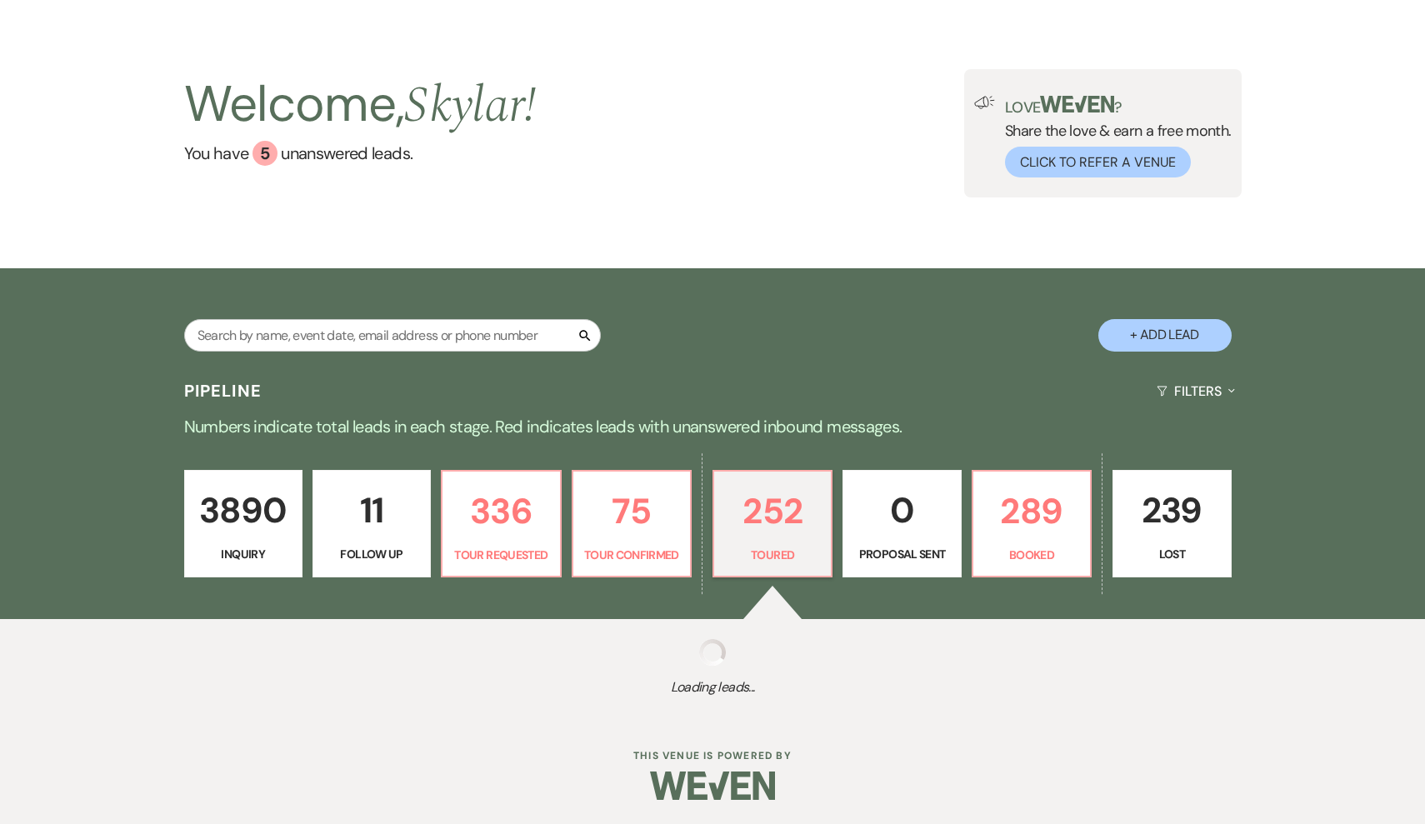
select select "5"
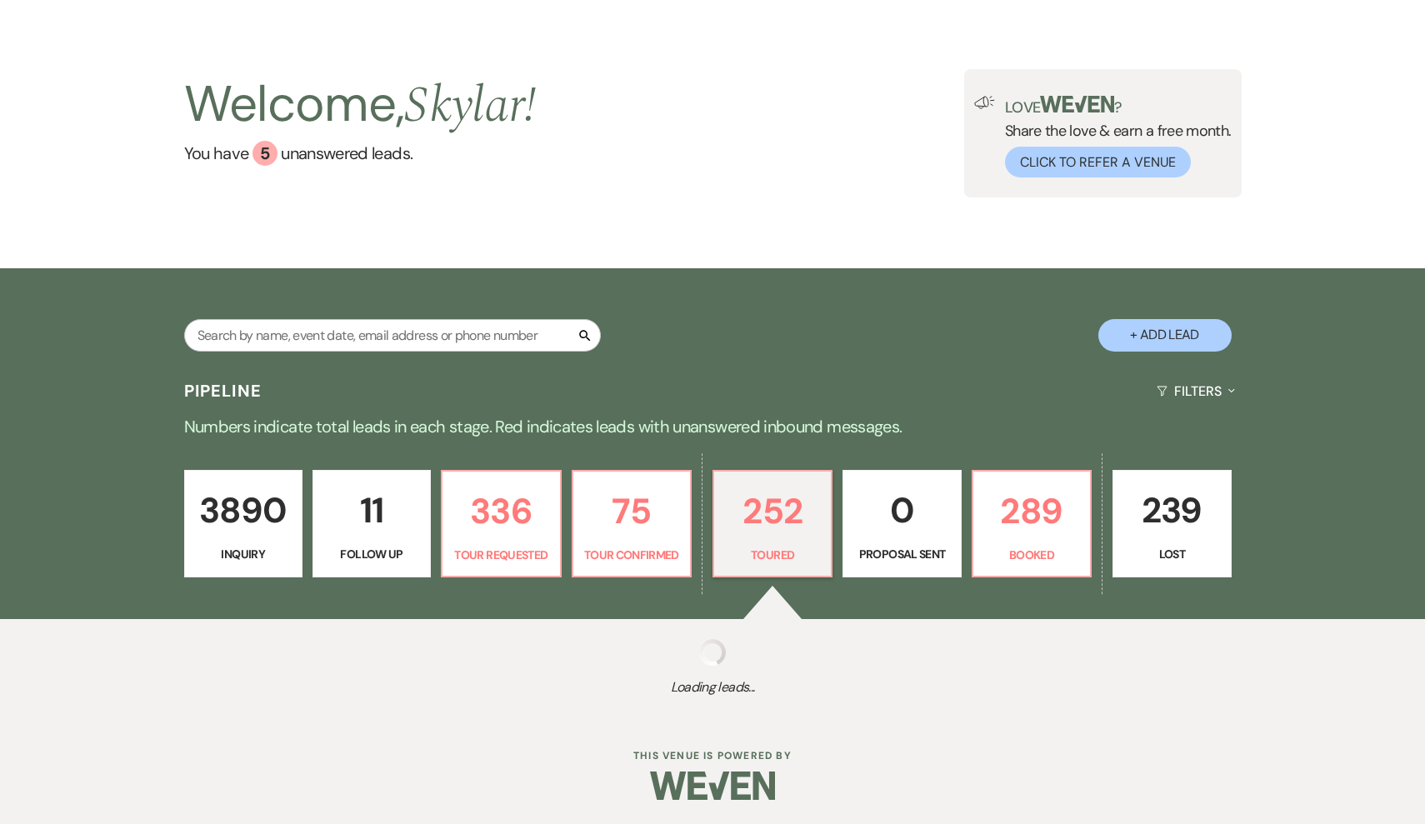
select select "5"
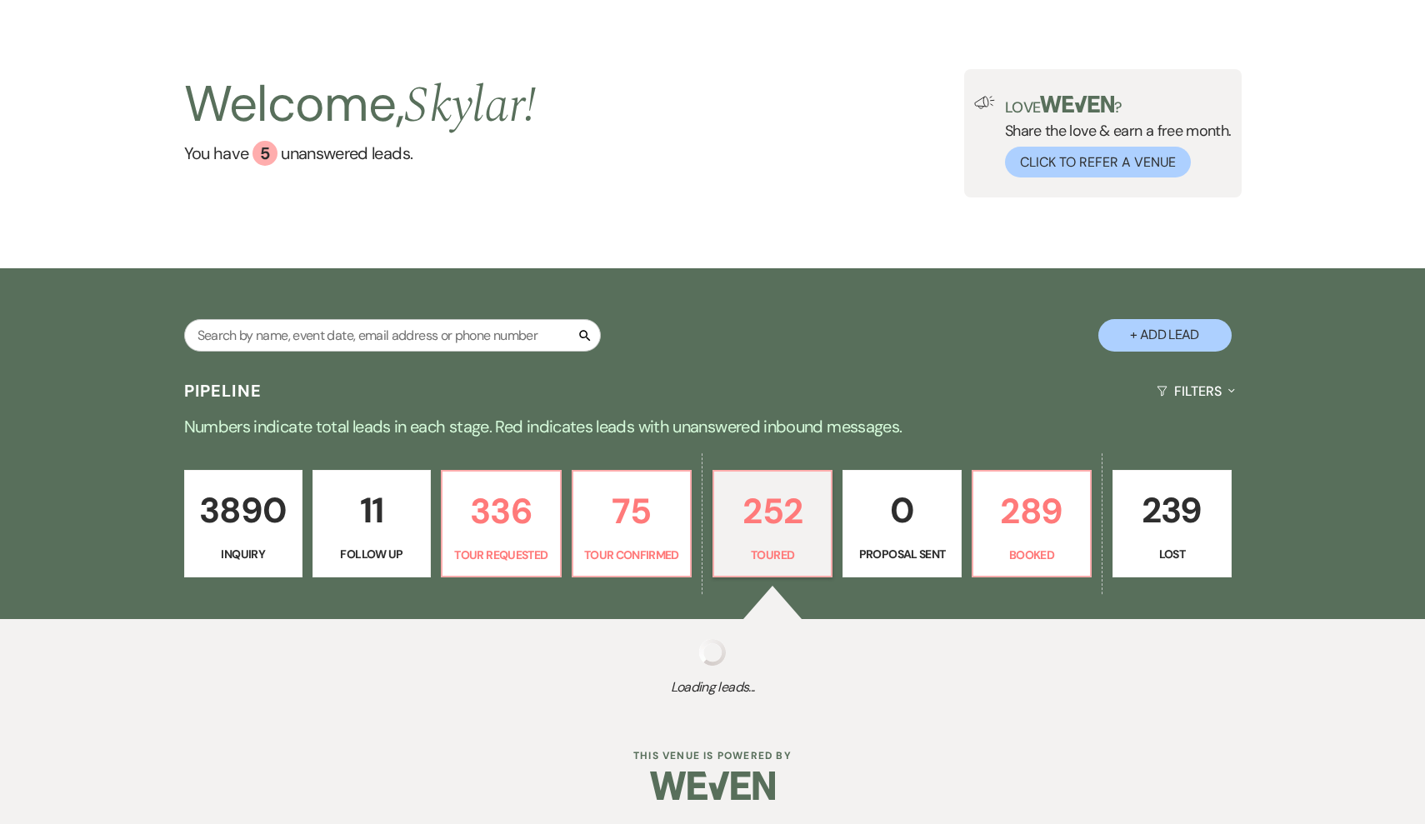
select select "5"
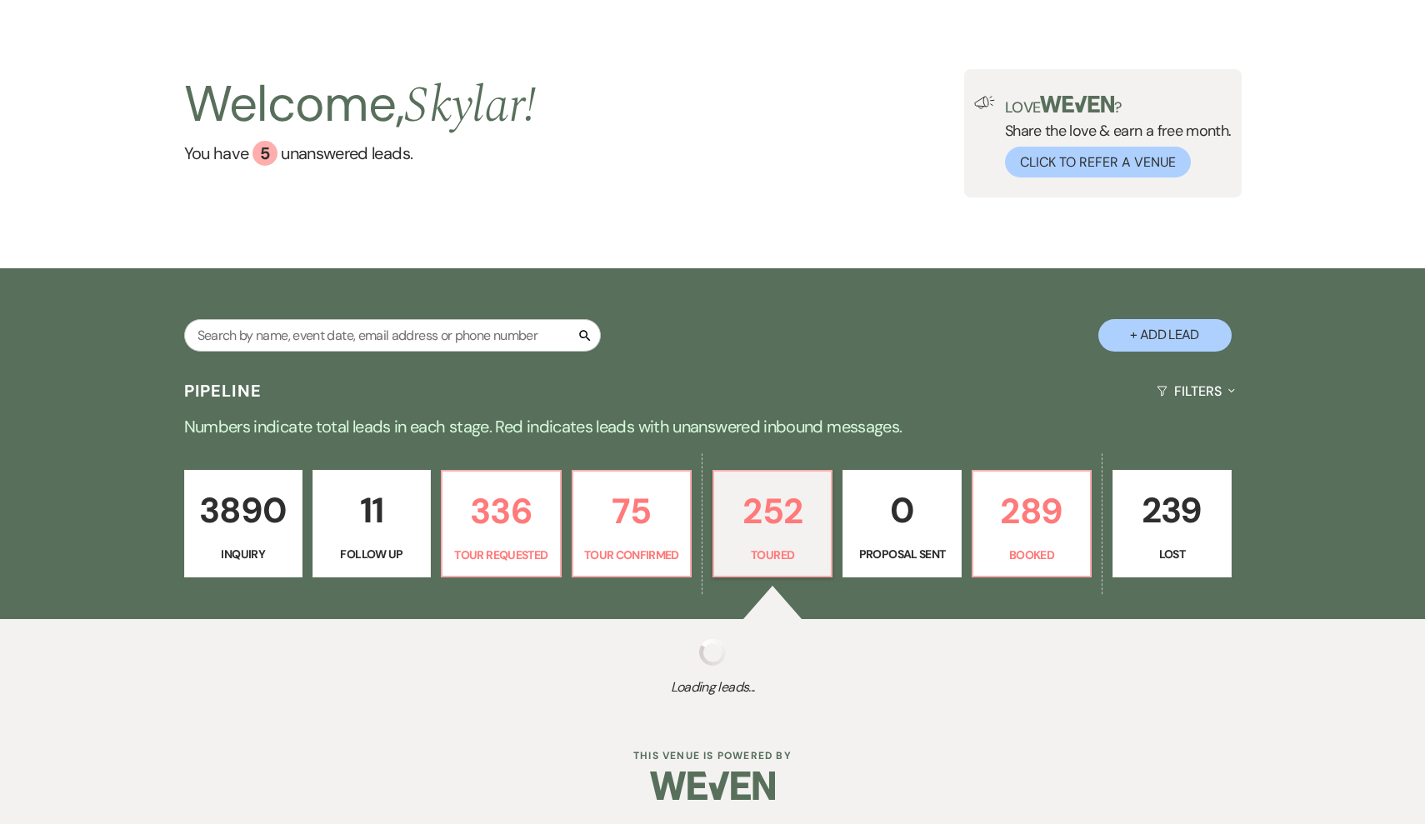
select select "5"
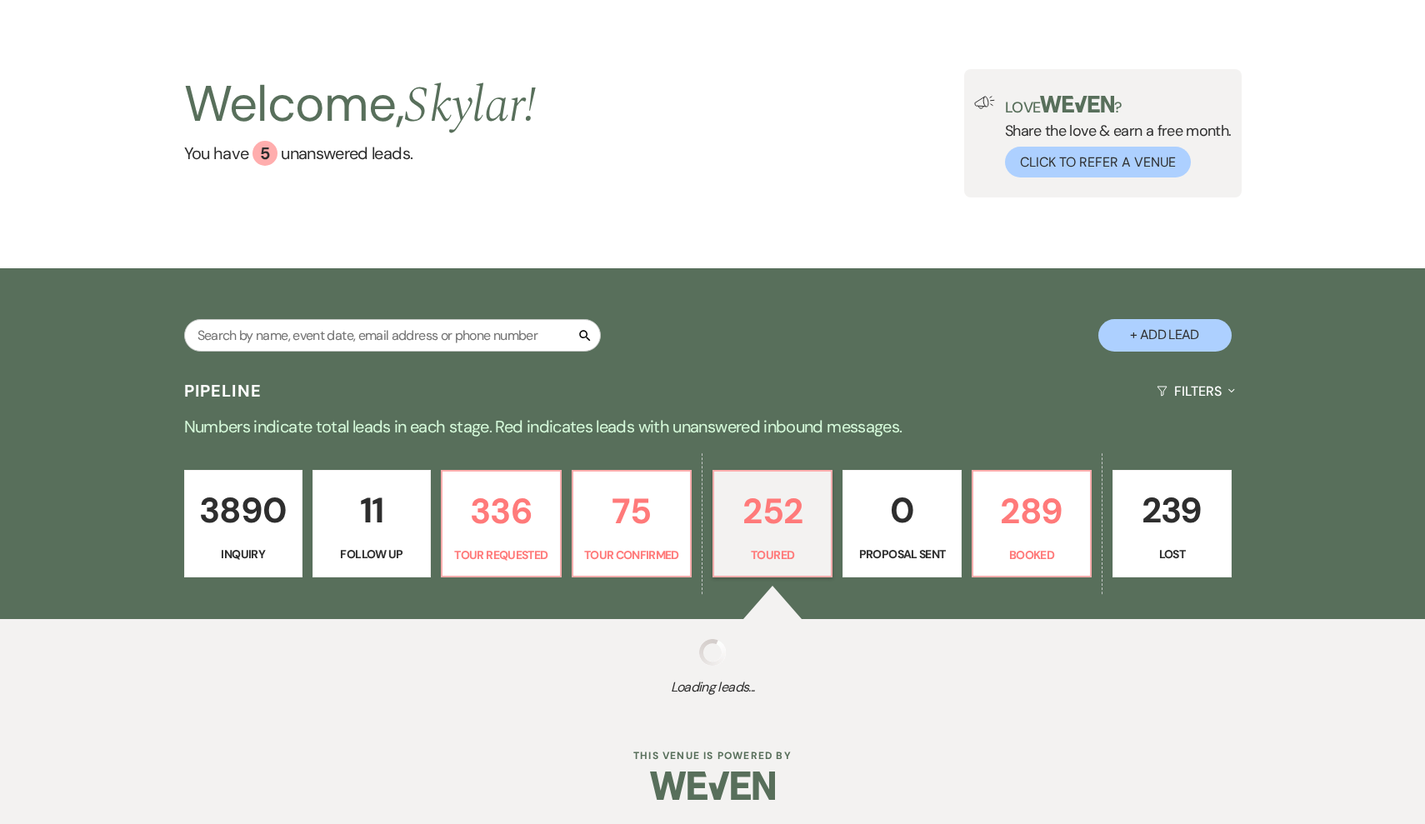
select select "5"
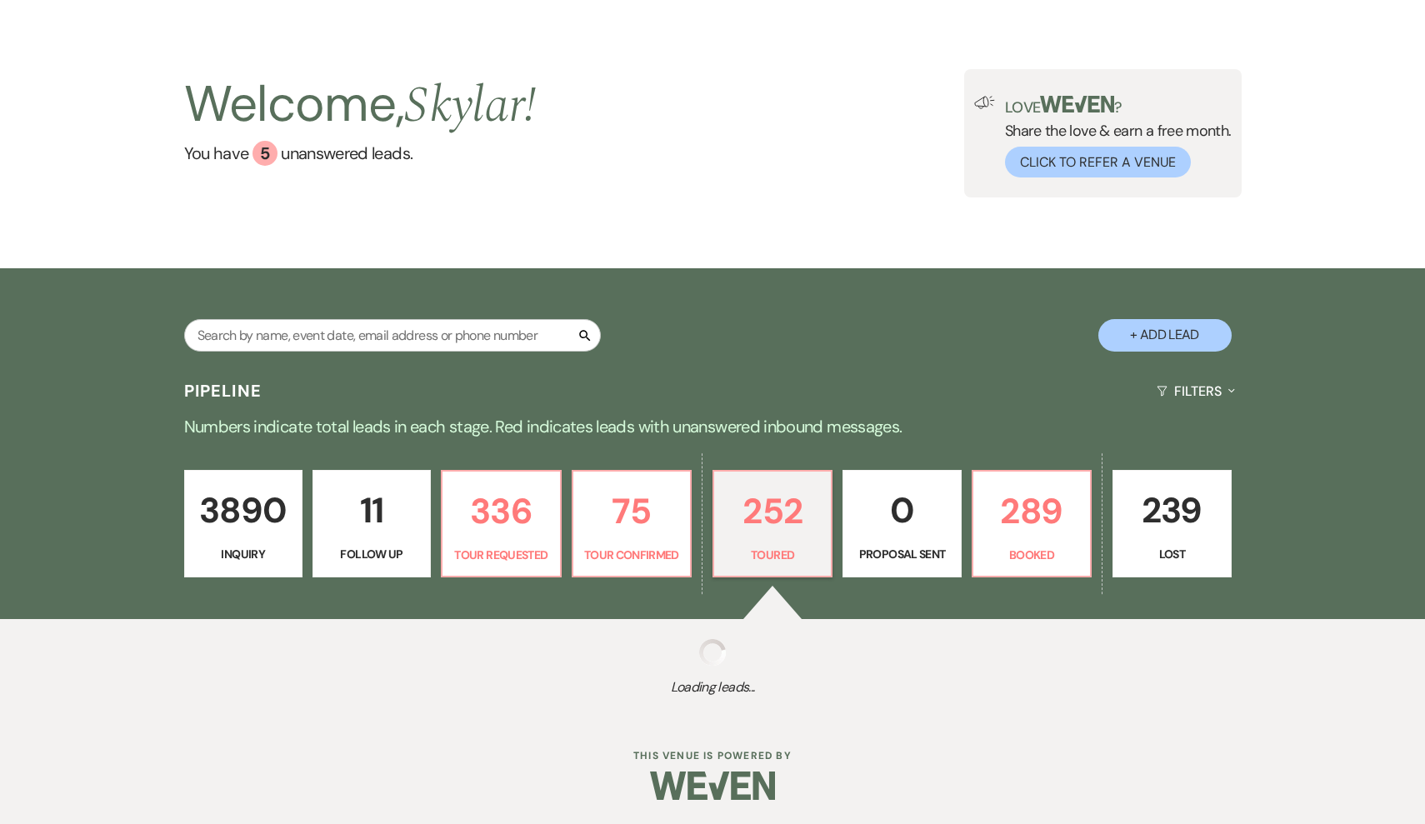
select select "5"
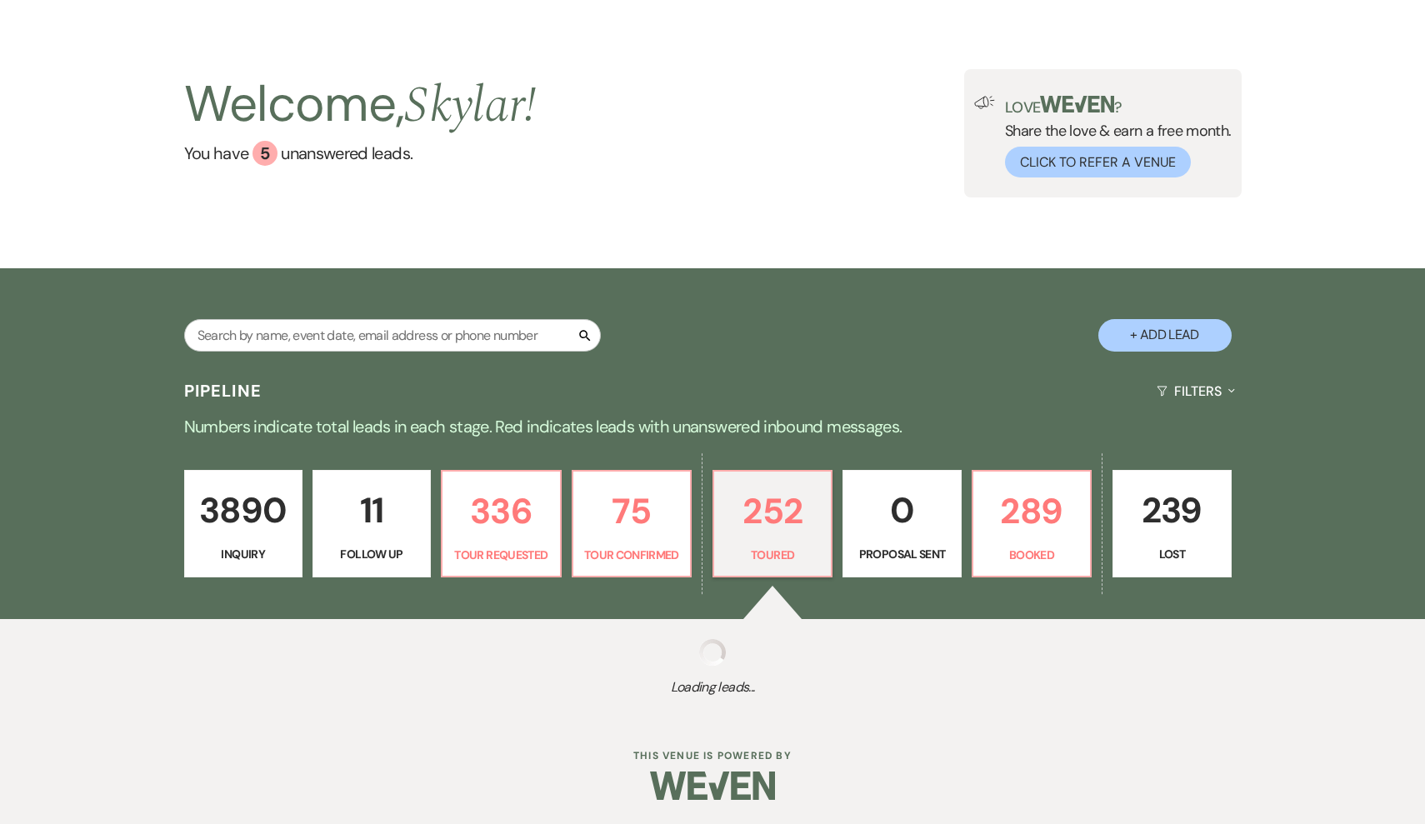
select select "5"
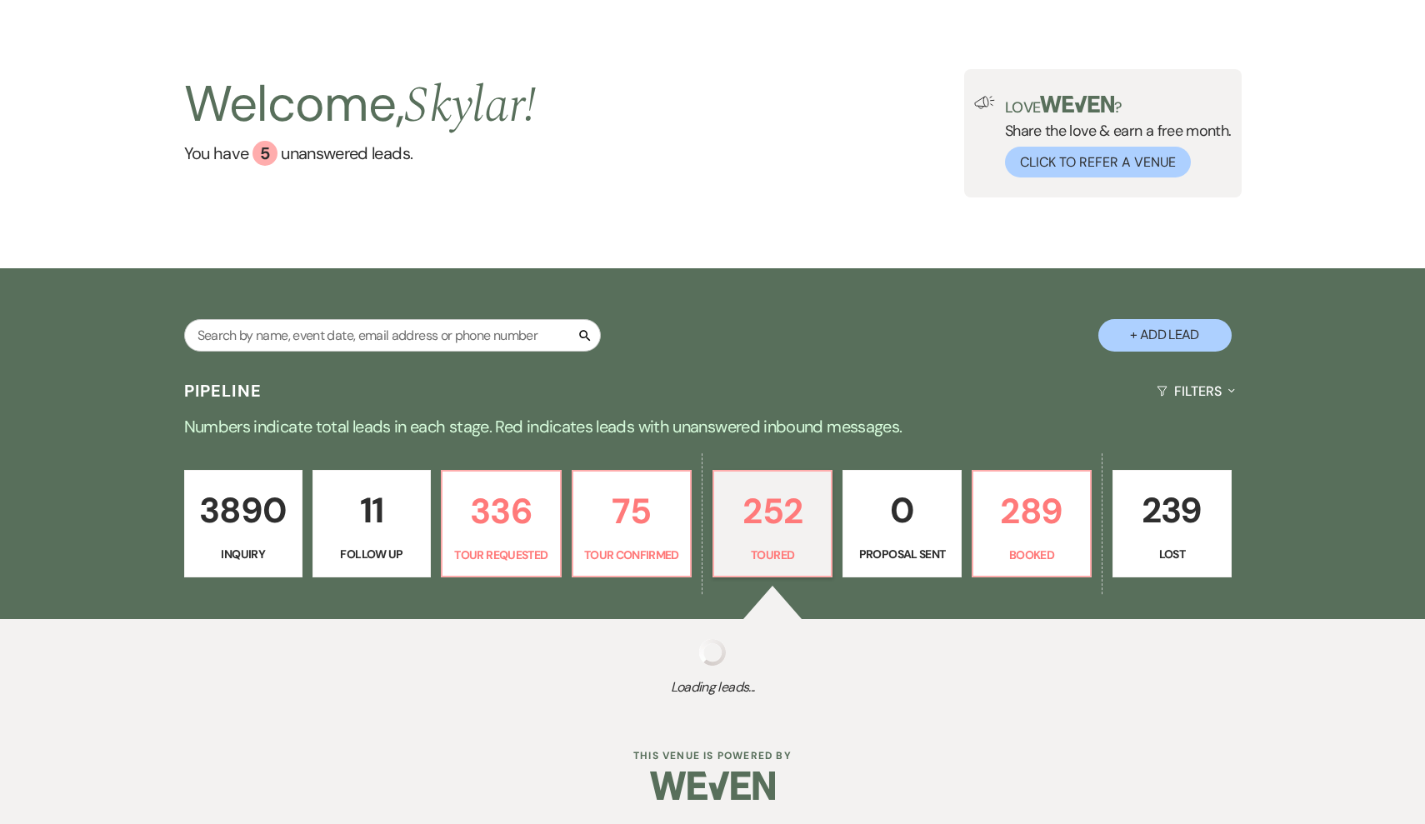
select select "5"
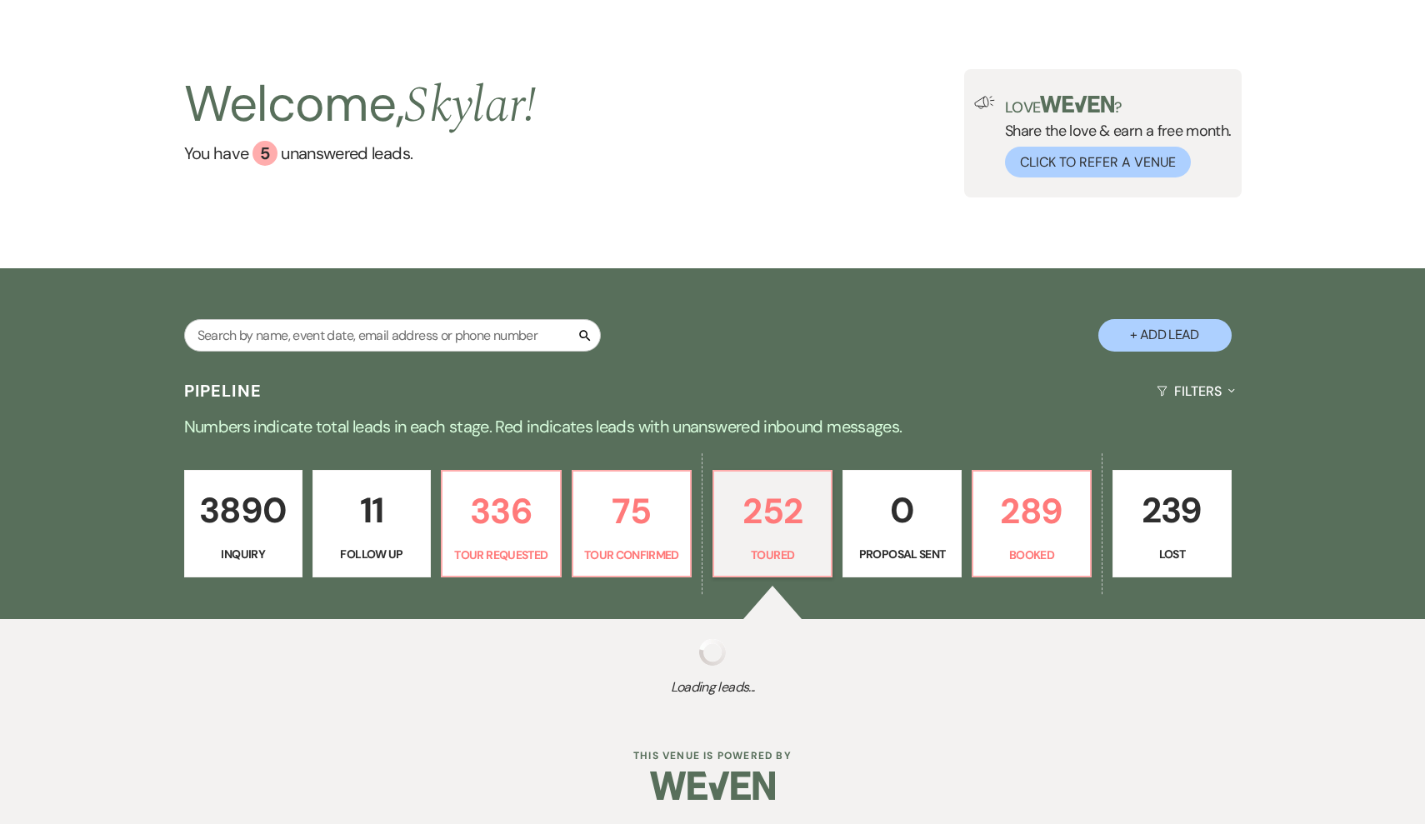
select select "5"
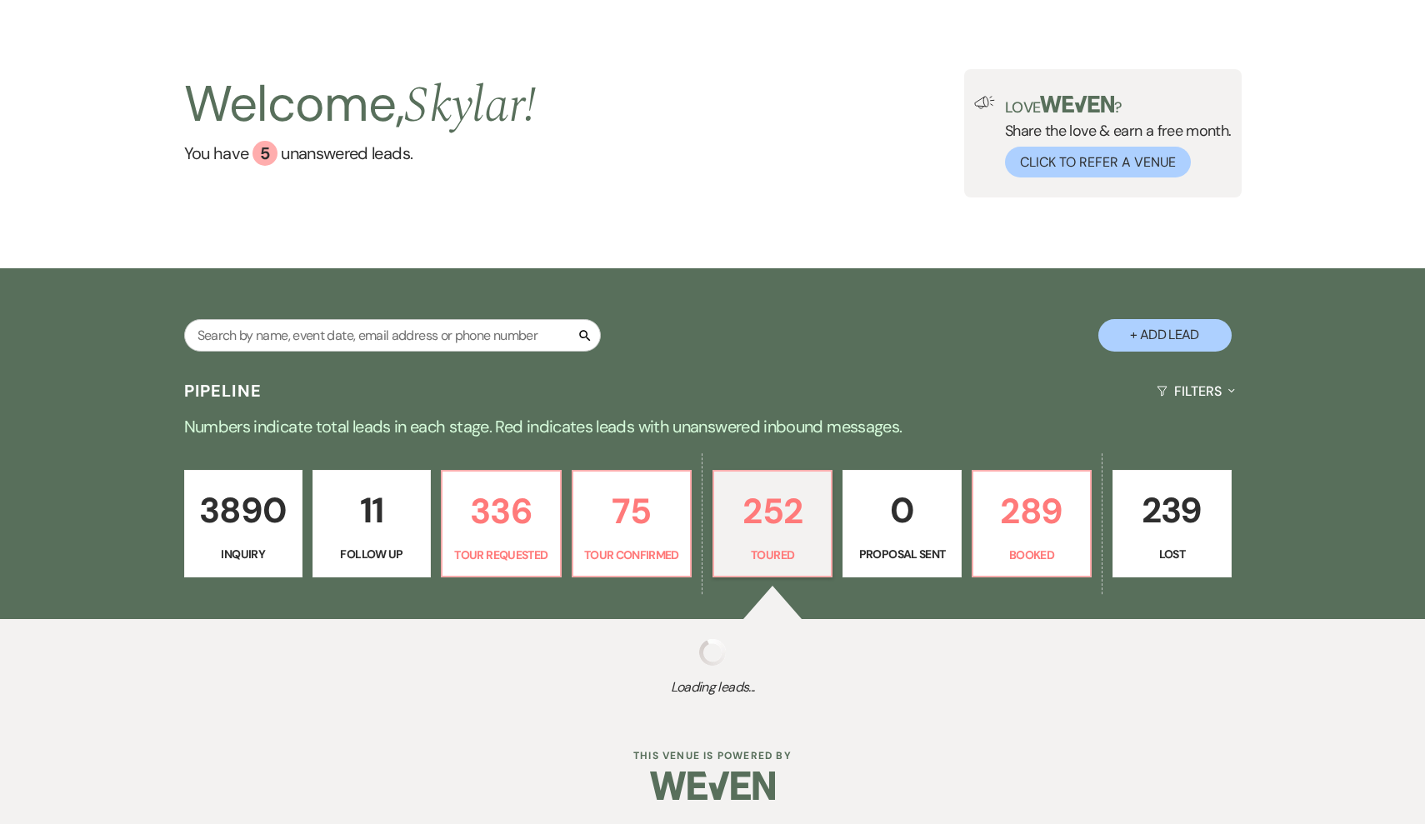
select select "5"
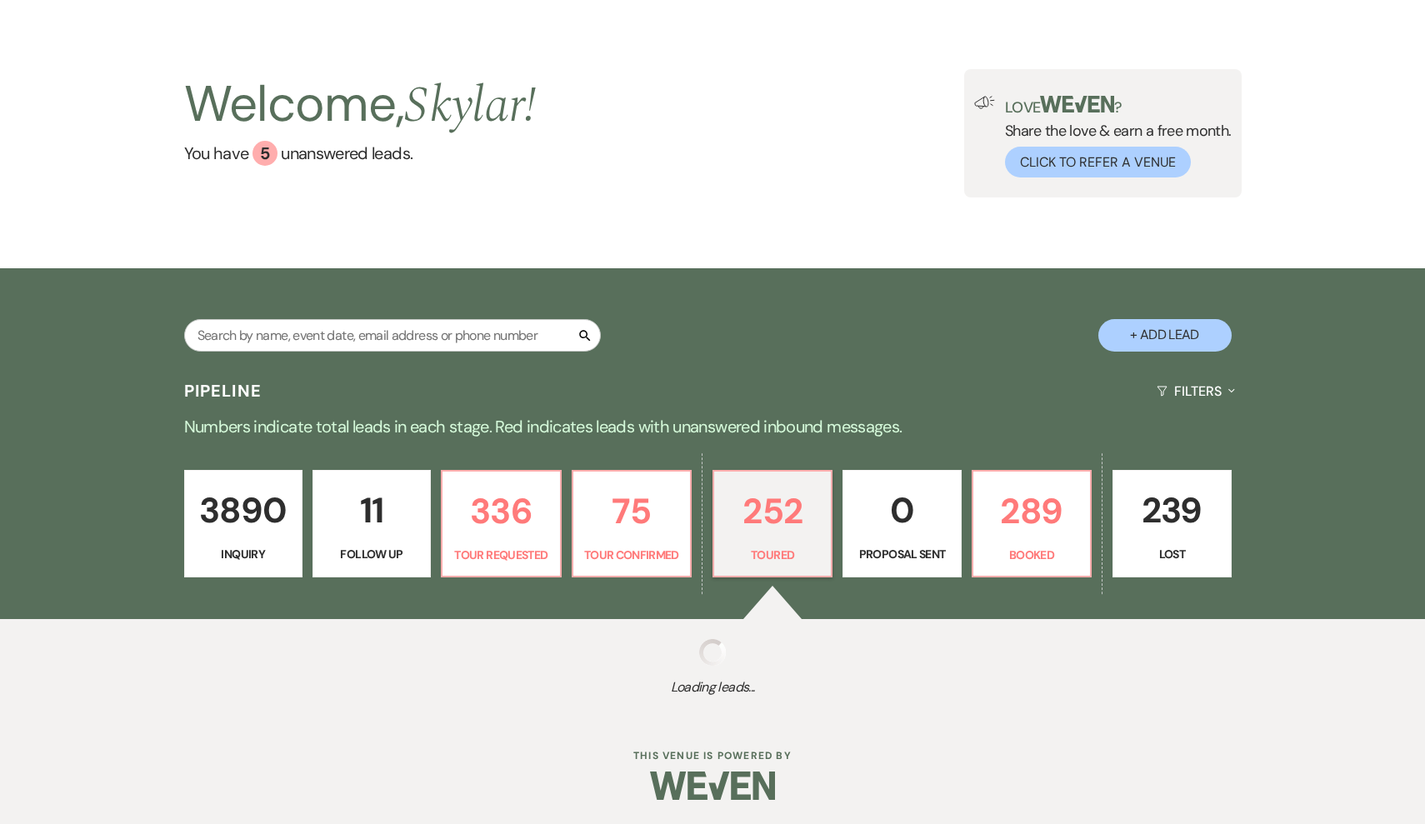
select select "5"
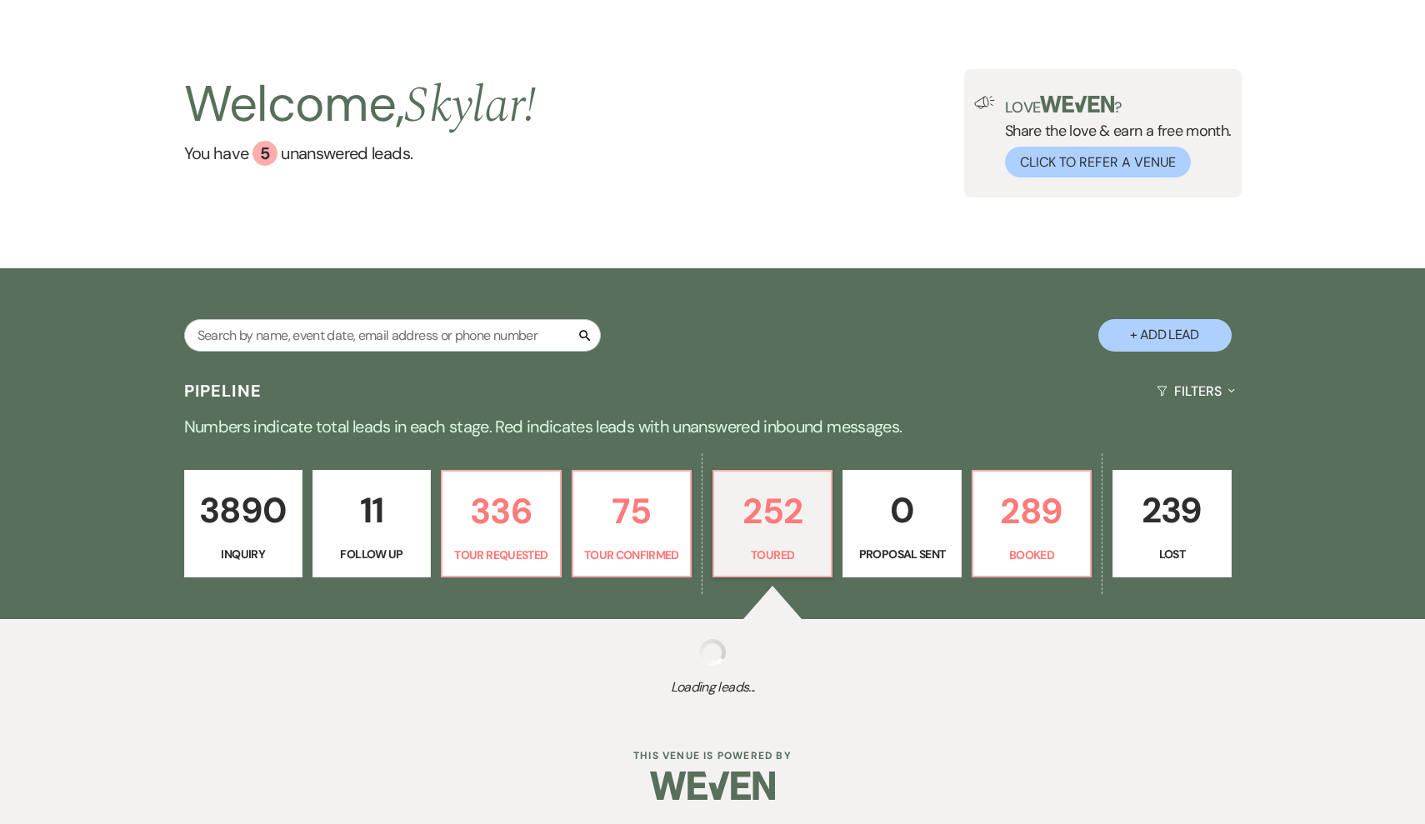
select select "5"
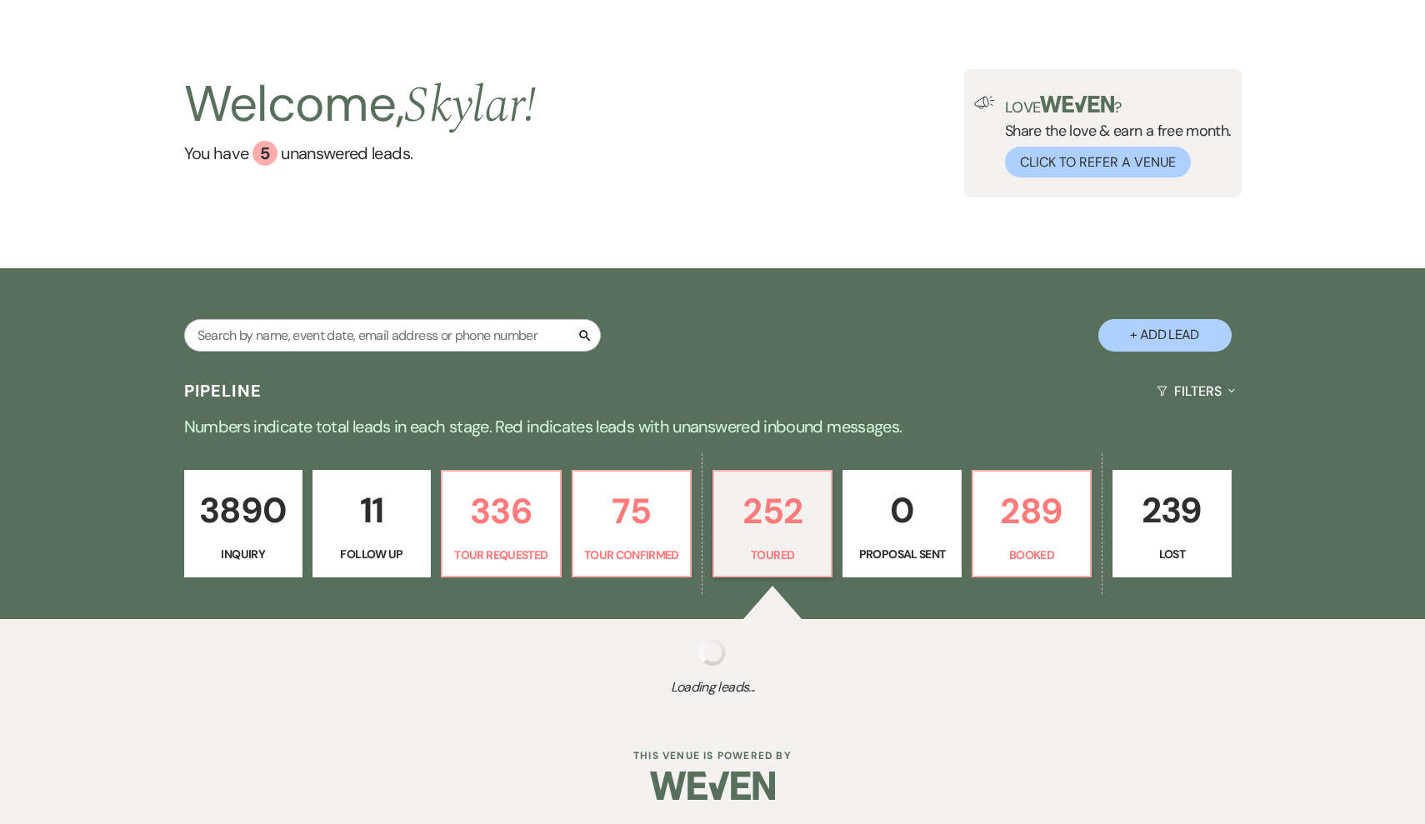
select select "5"
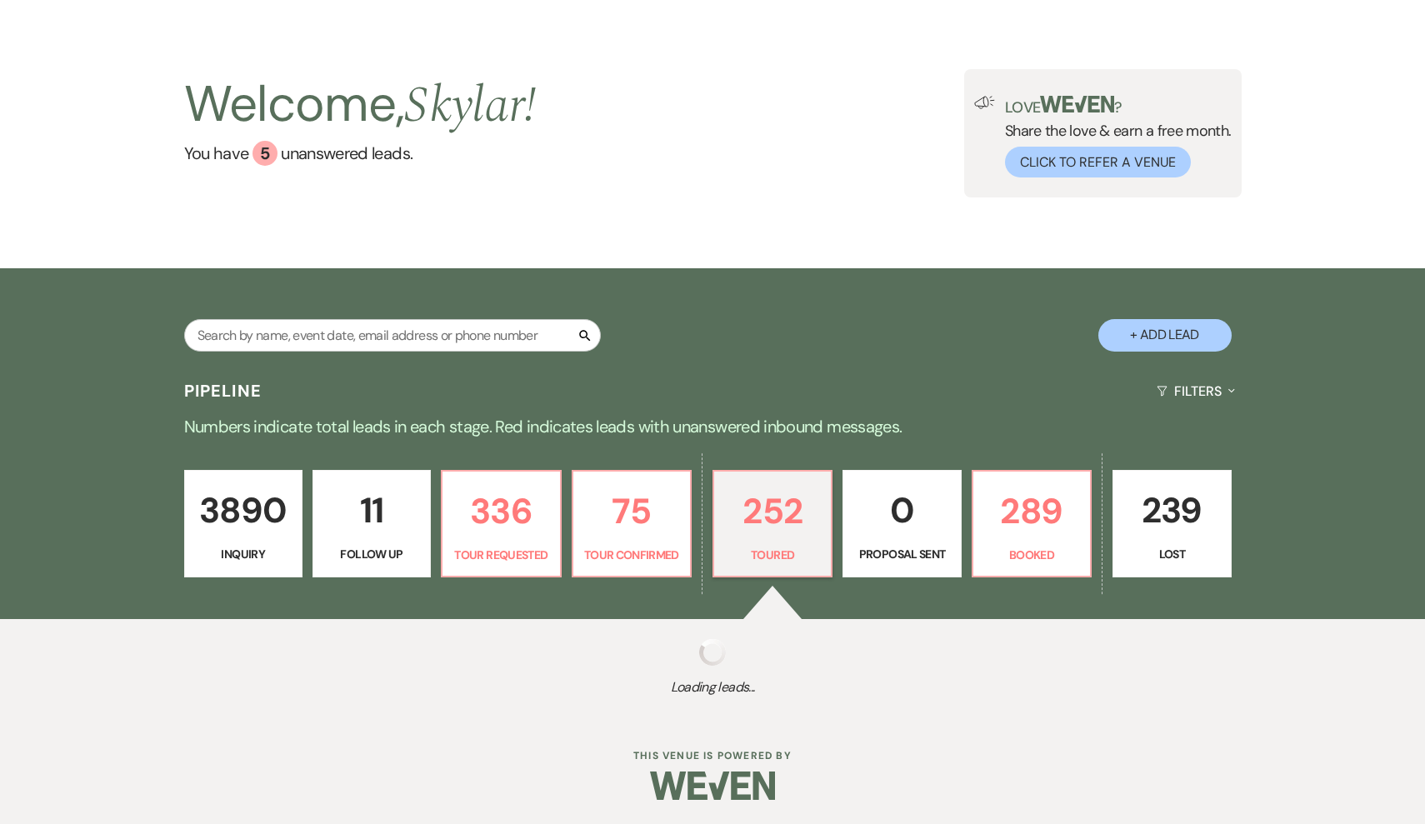
select select "5"
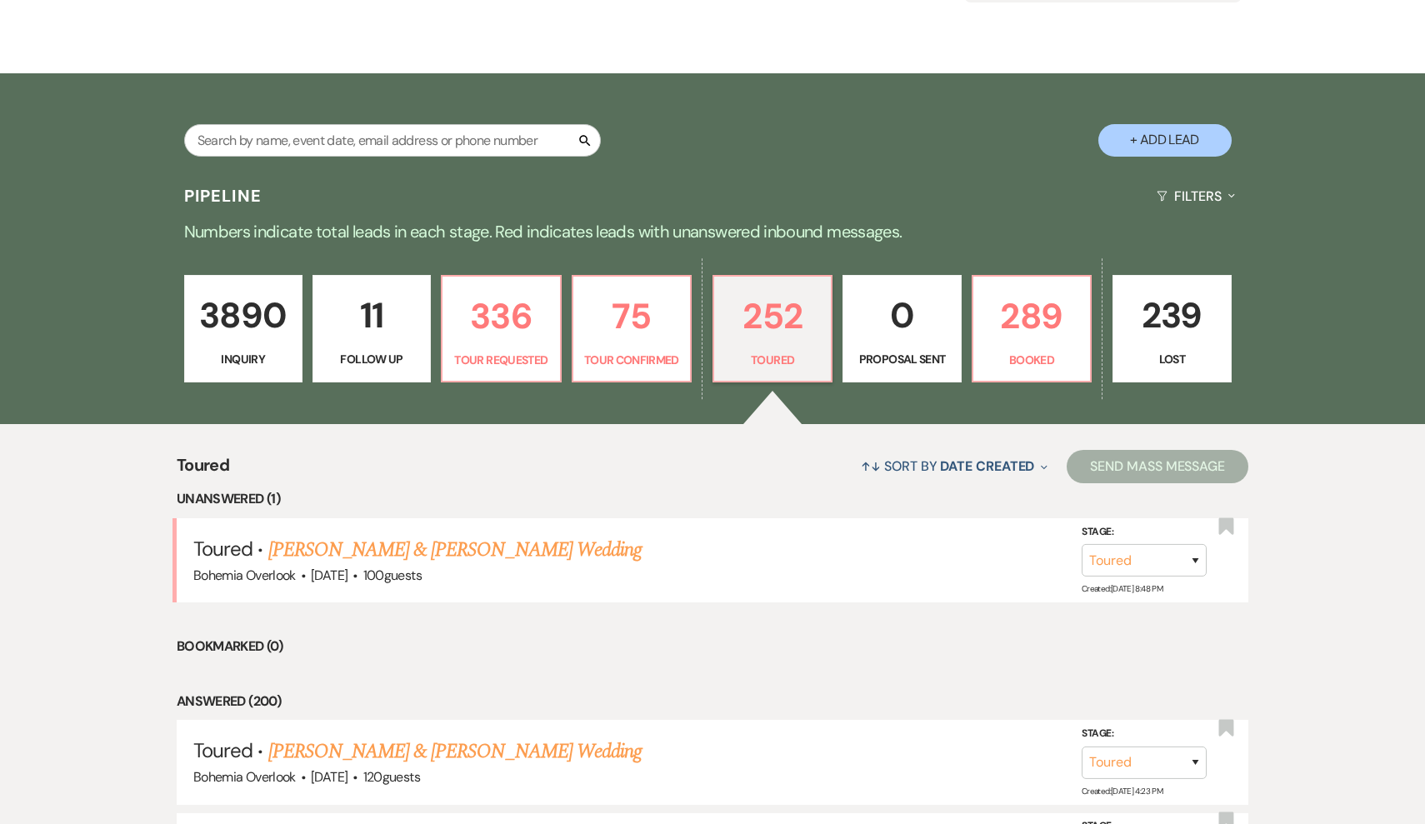
scroll to position [248, 0]
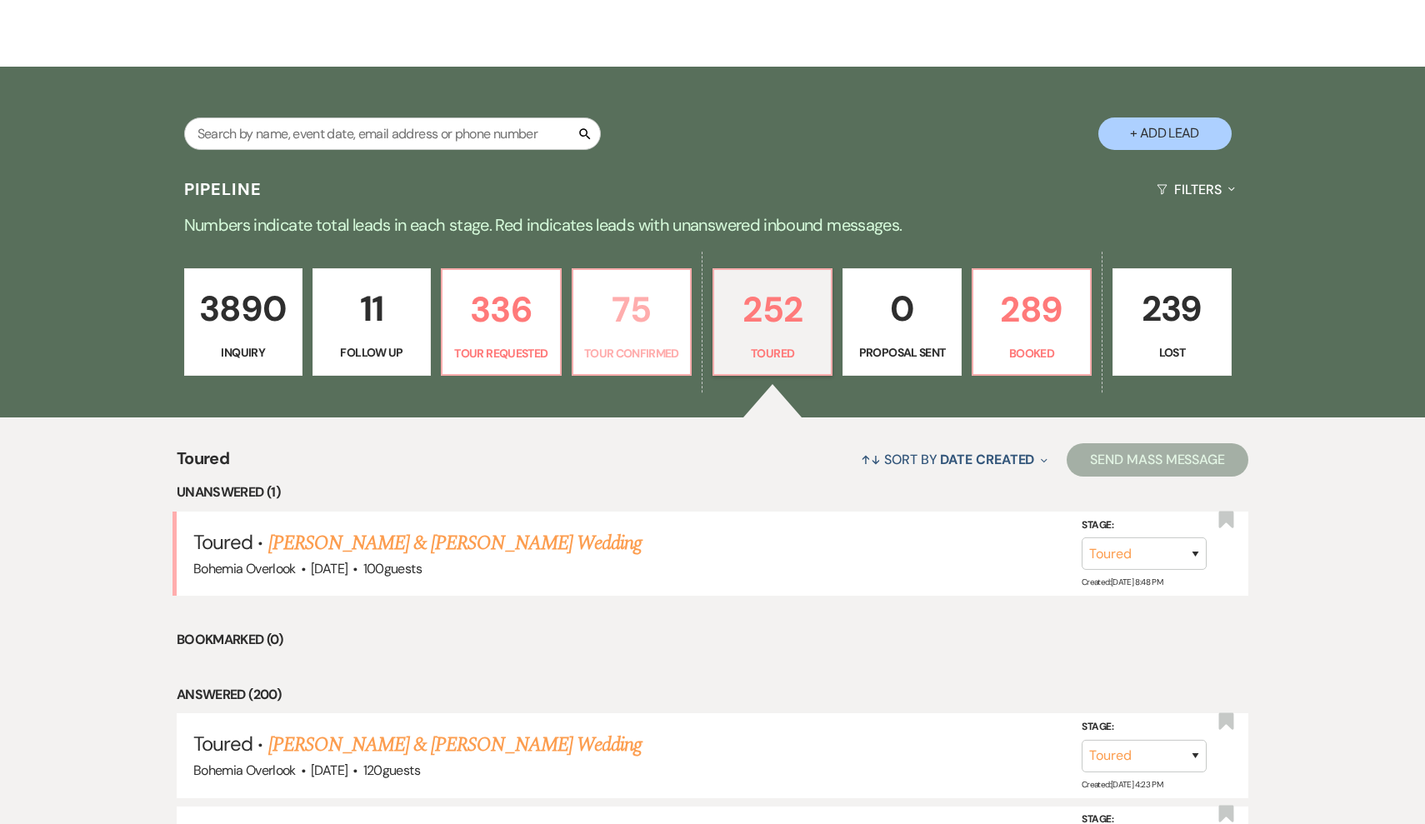
click at [628, 348] on p "Tour Confirmed" at bounding box center [631, 353] width 97 height 18
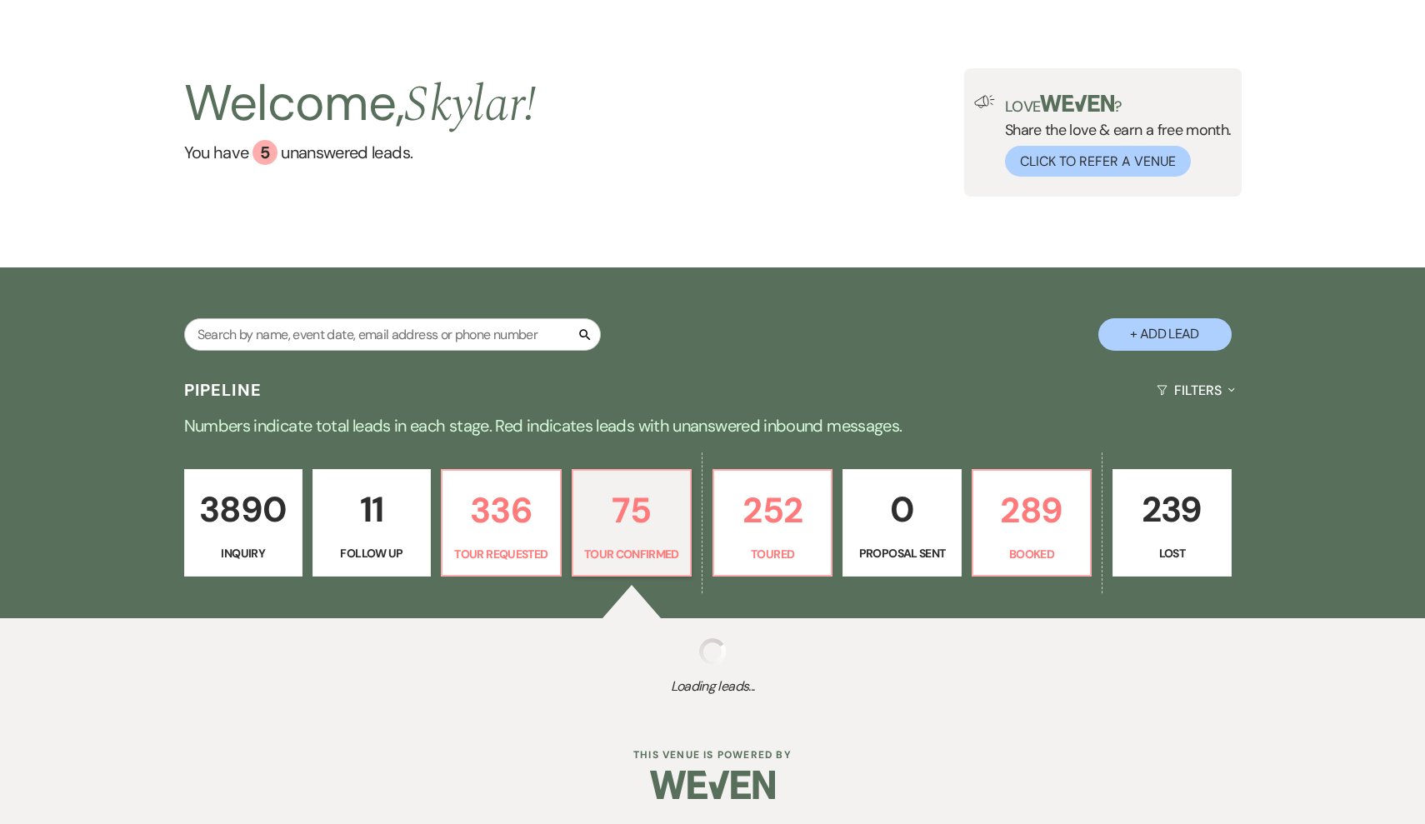
scroll to position [46, 0]
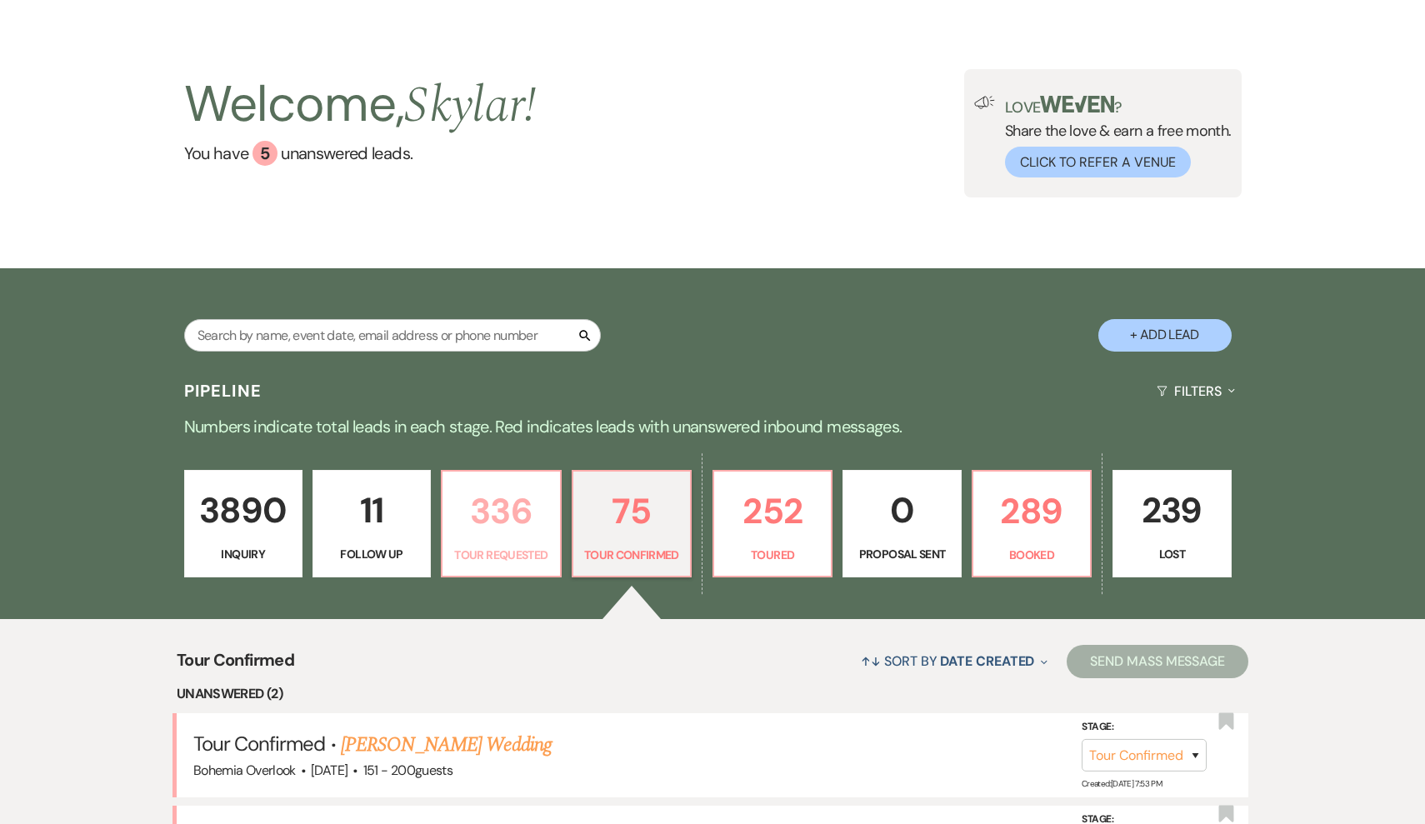
click at [521, 486] on p "336" at bounding box center [501, 511] width 97 height 56
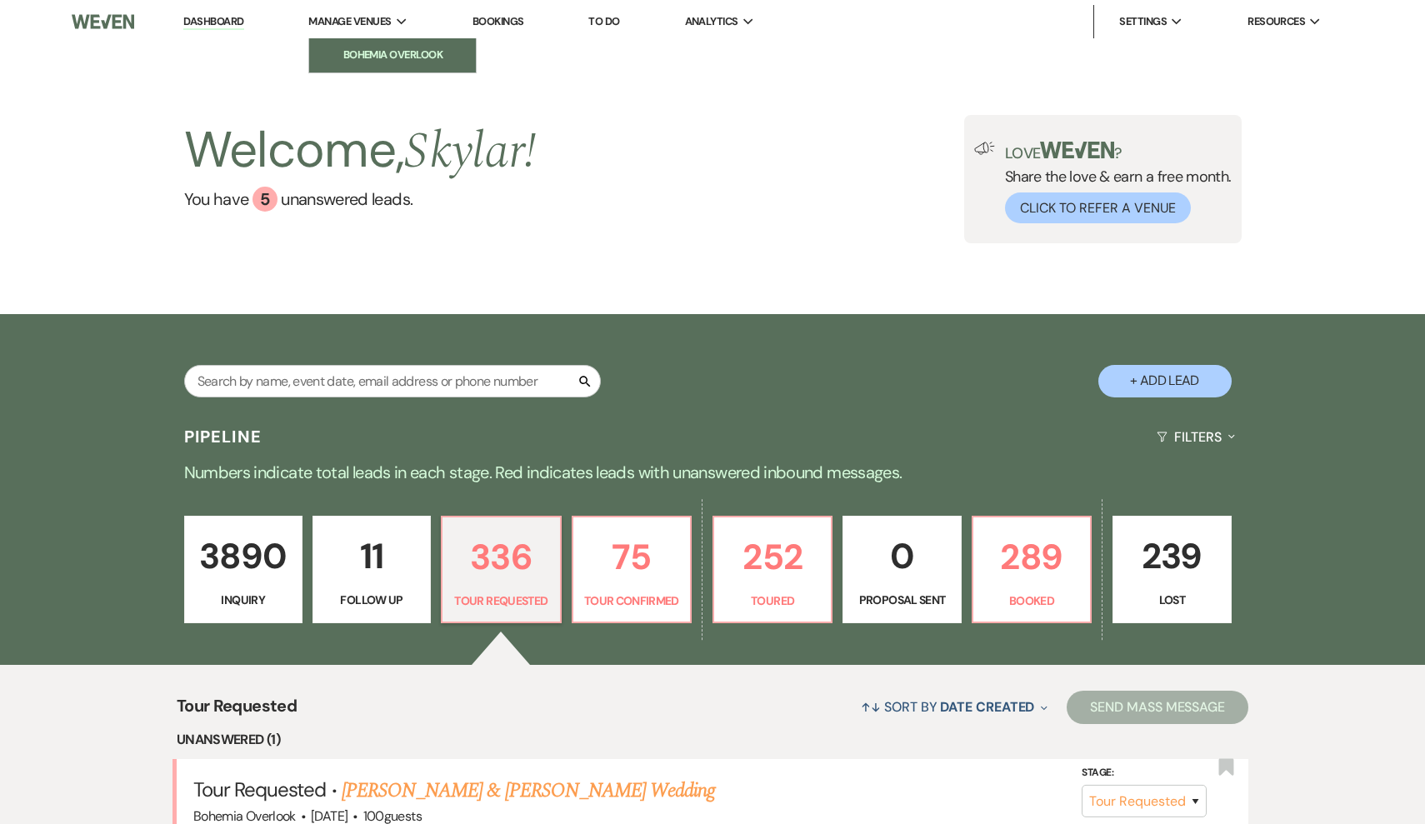
click at [364, 58] on li "Bohemia Overlook" at bounding box center [393, 55] width 150 height 17
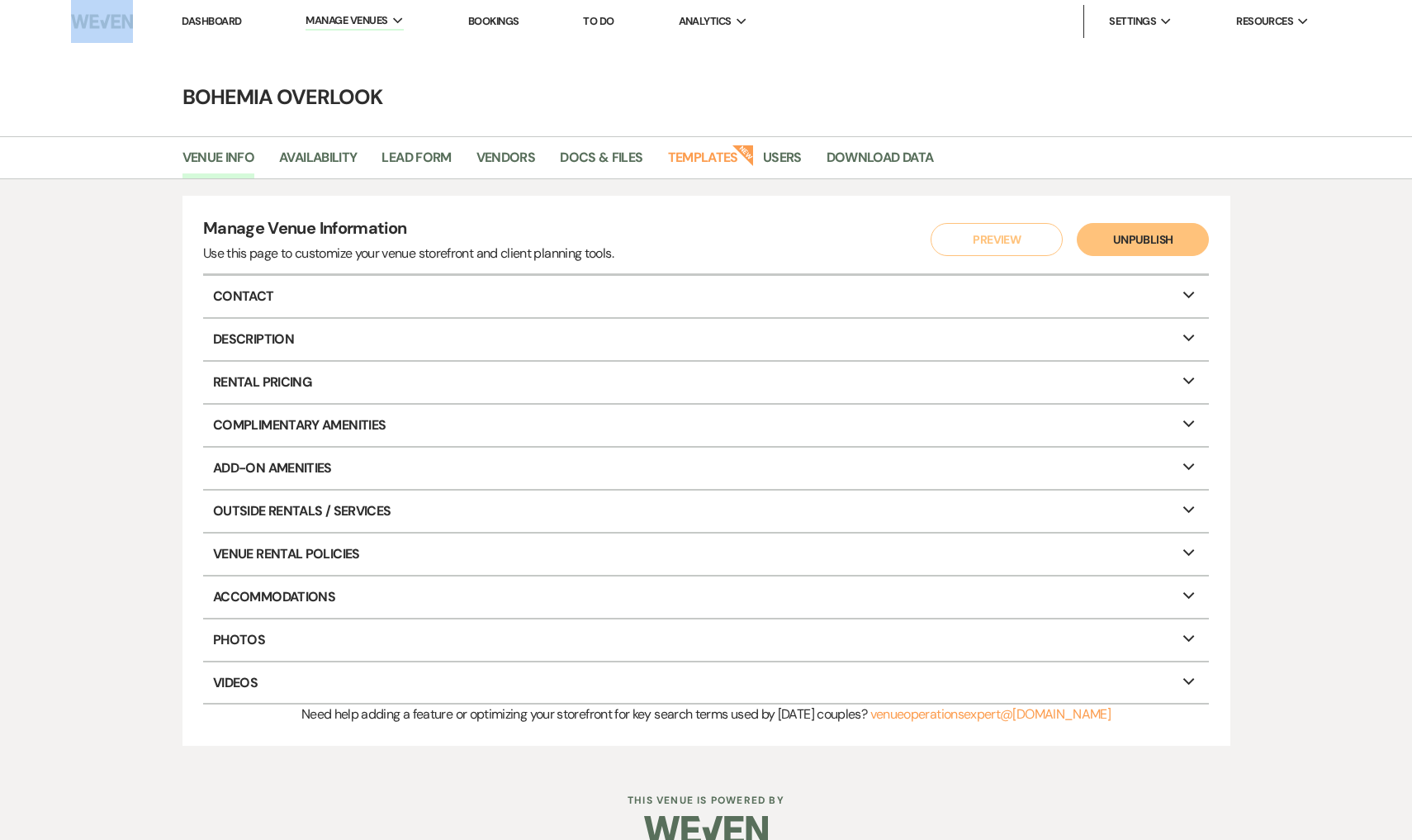
click at [13, 9] on nav "Dashboard Manage Venues Expand Bohemia Overlook Bookings To Do Analytics Expand…" at bounding box center [706, 21] width 1412 height 43
click at [225, 153] on link "Venue Info" at bounding box center [218, 162] width 72 height 32
click at [245, 26] on li "Dashboard" at bounding box center [211, 21] width 76 height 33
click at [222, 22] on link "Dashboard" at bounding box center [211, 21] width 59 height 14
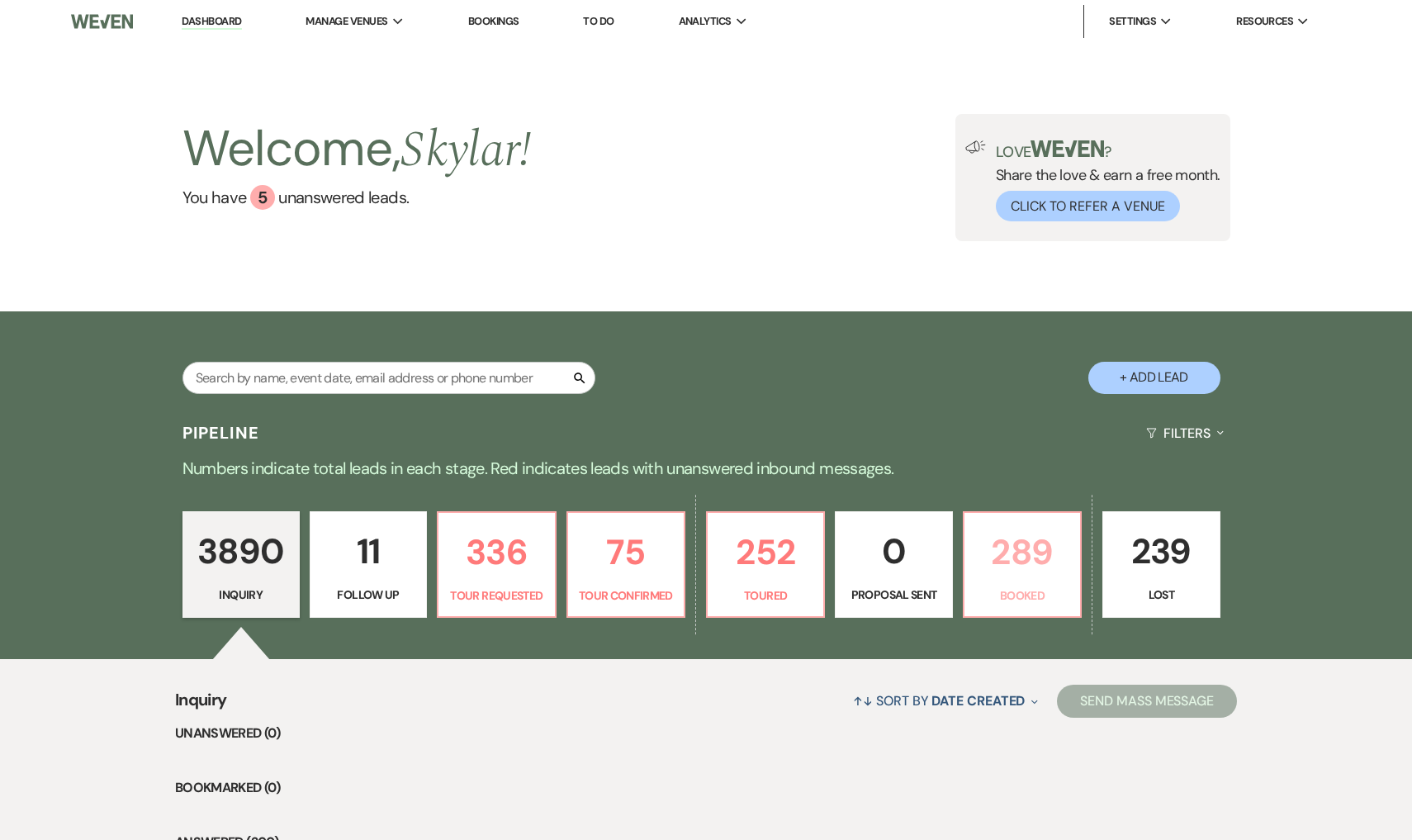
click at [1000, 560] on p "289" at bounding box center [1023, 552] width 96 height 55
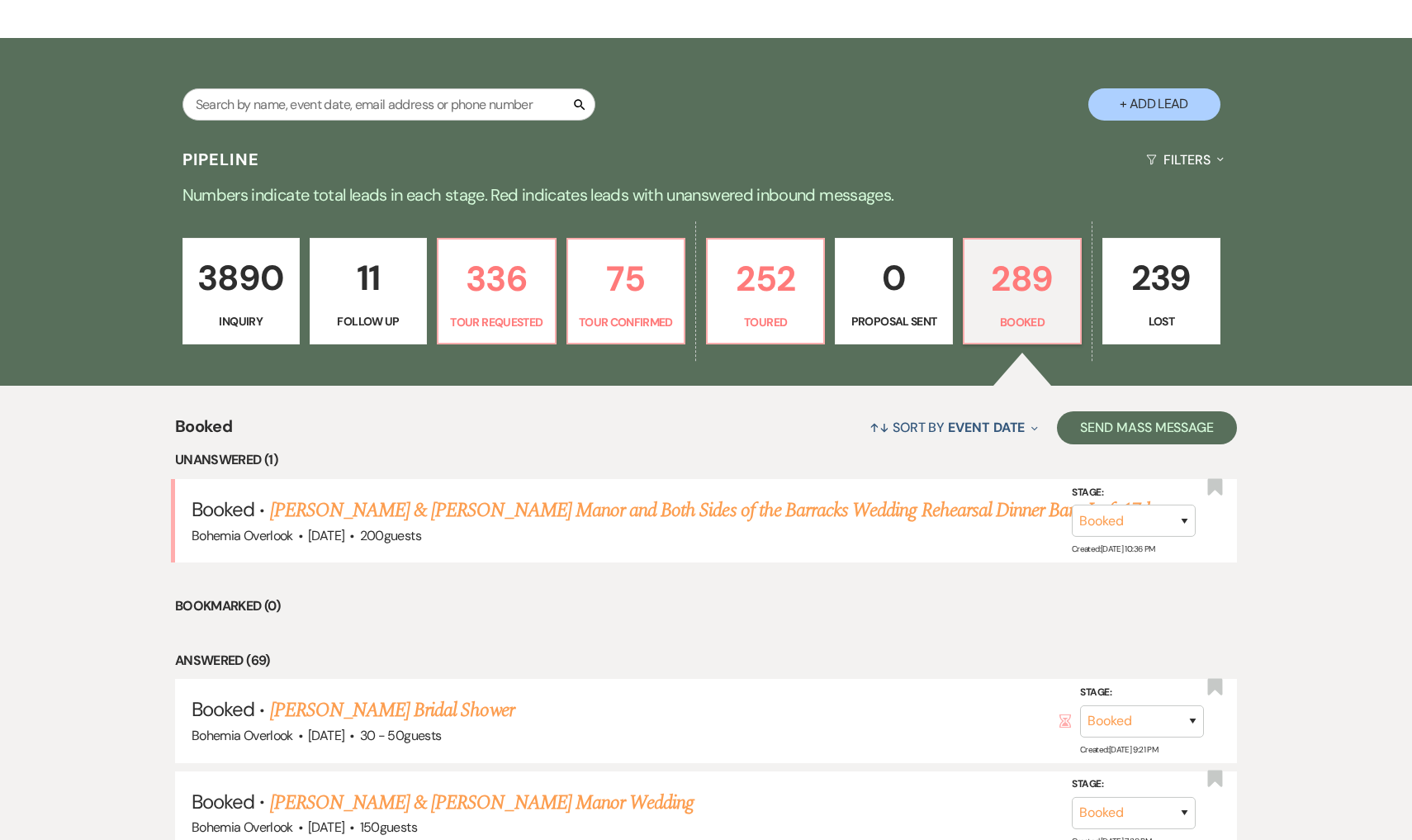
scroll to position [269, 0]
